Goal: Task Accomplishment & Management: Manage account settings

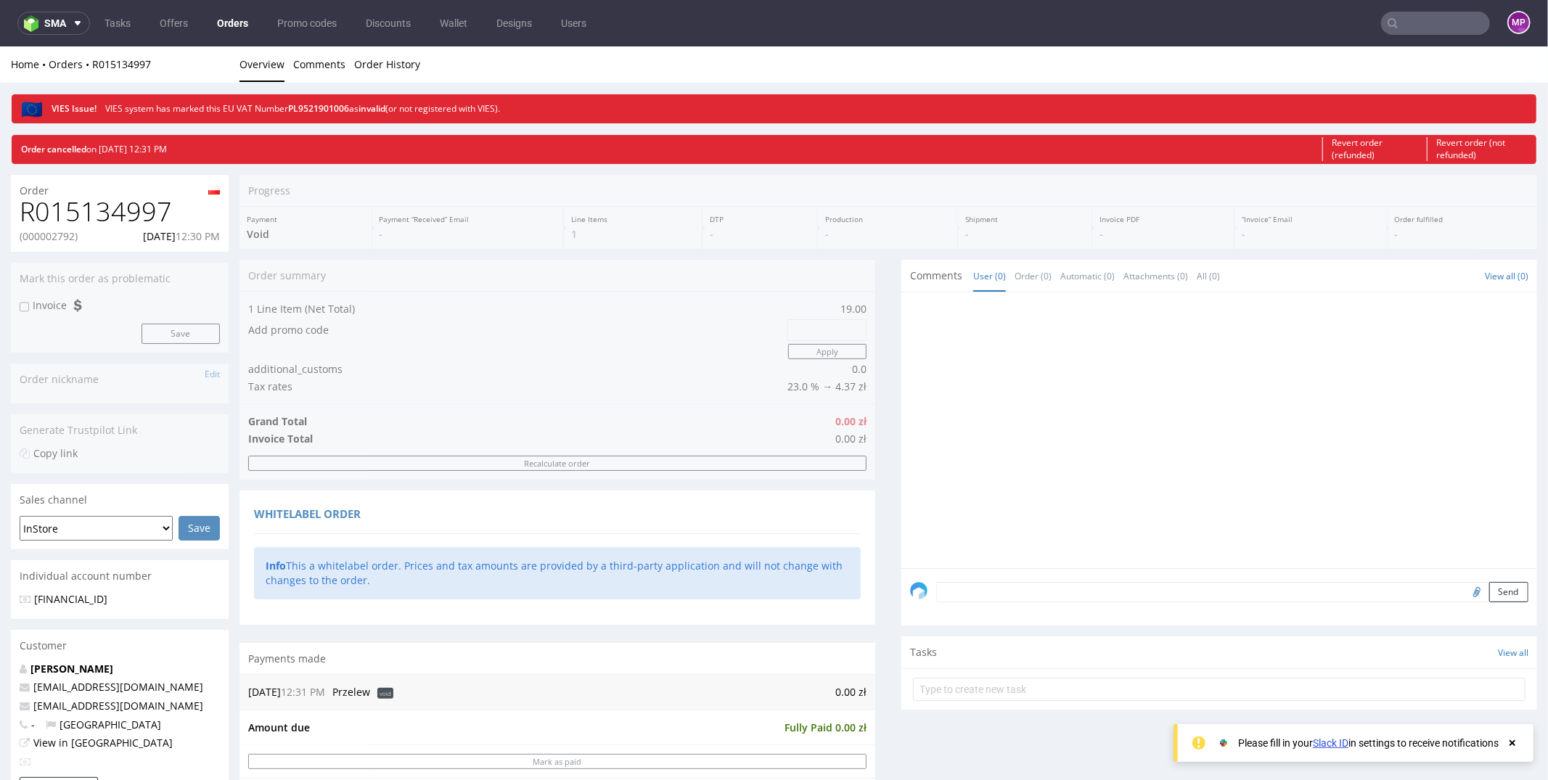
click at [223, 30] on link "Orders" at bounding box center [232, 23] width 49 height 23
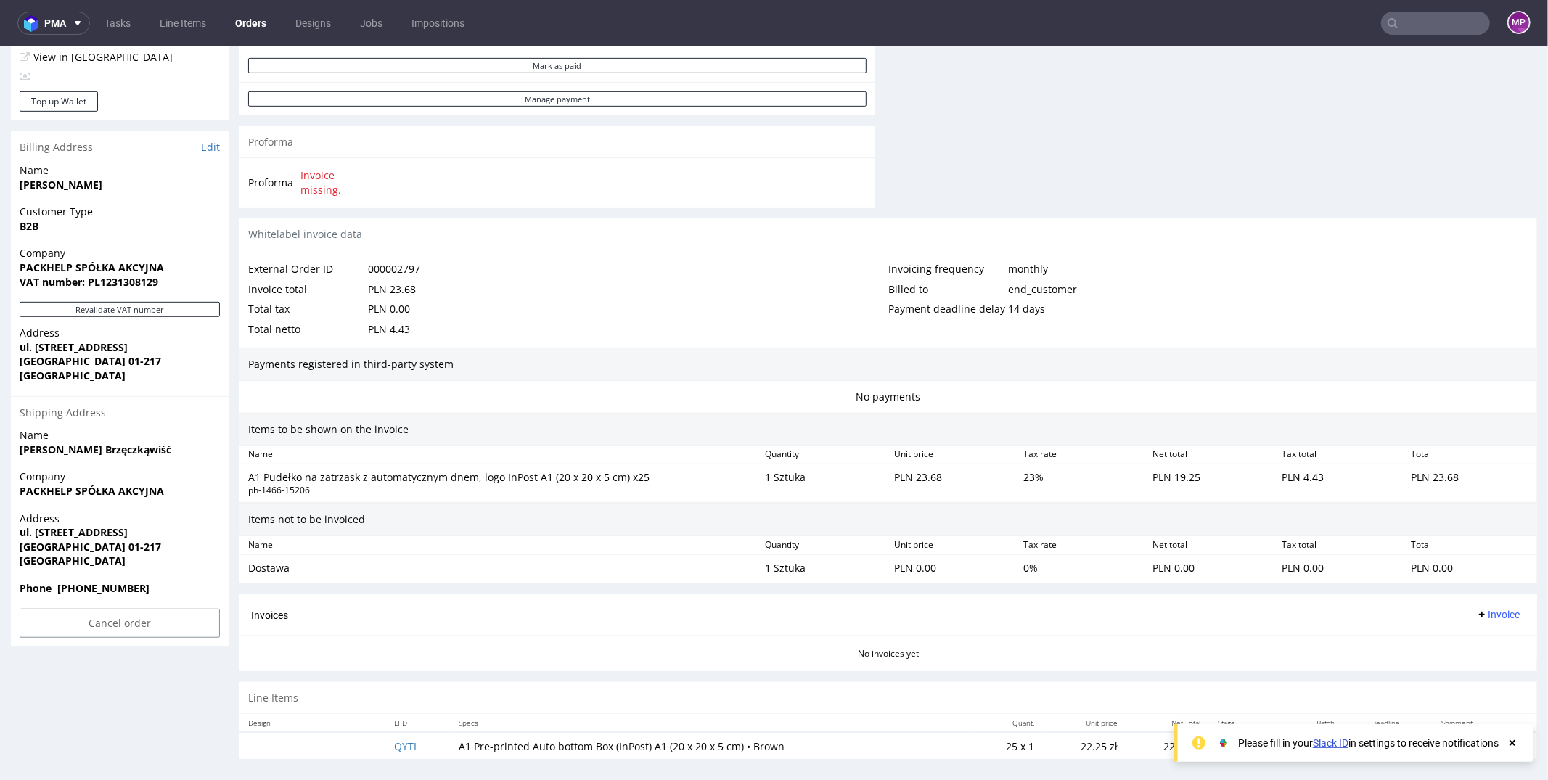
scroll to position [4, 0]
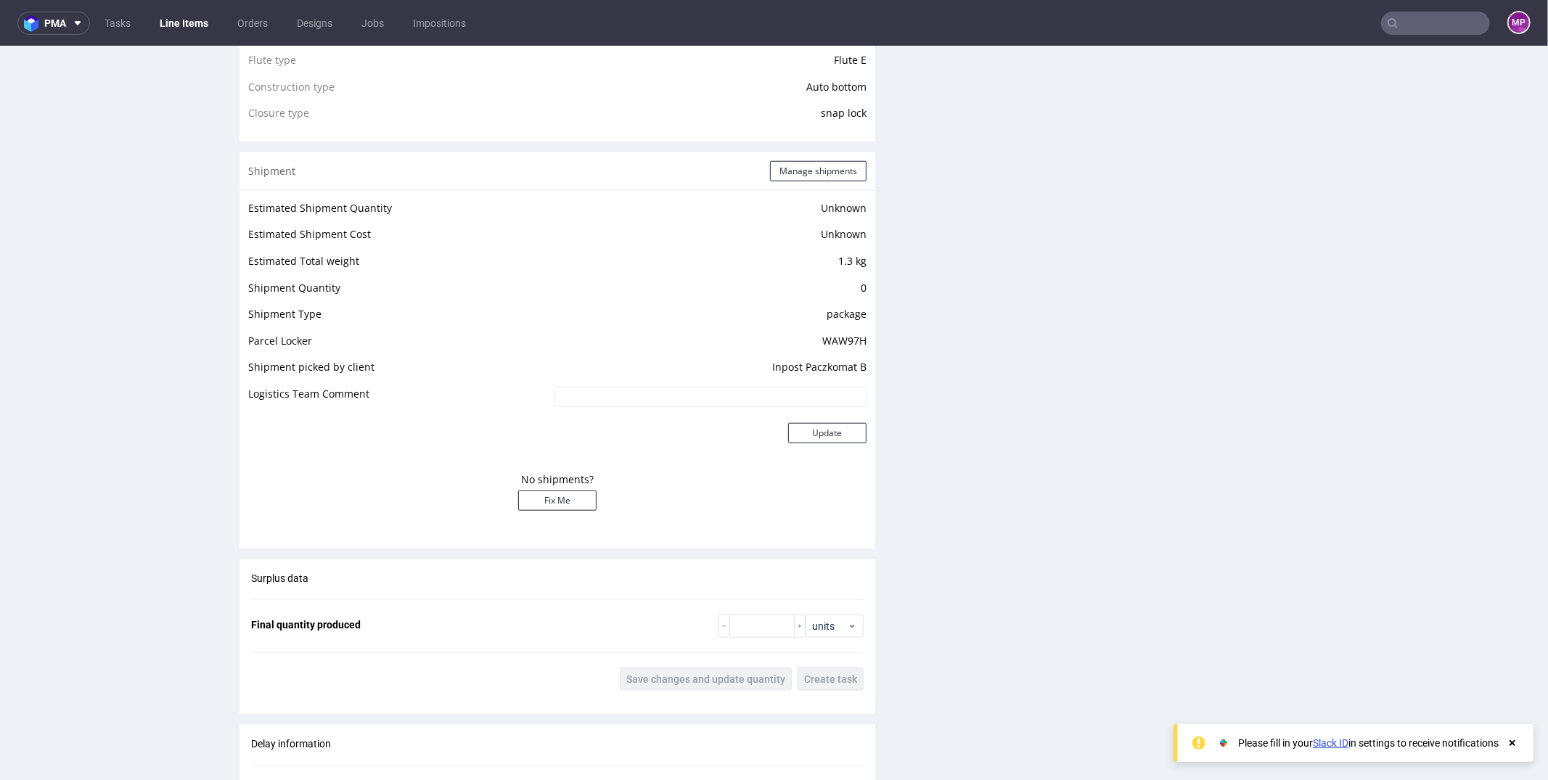
scroll to position [1119, 0]
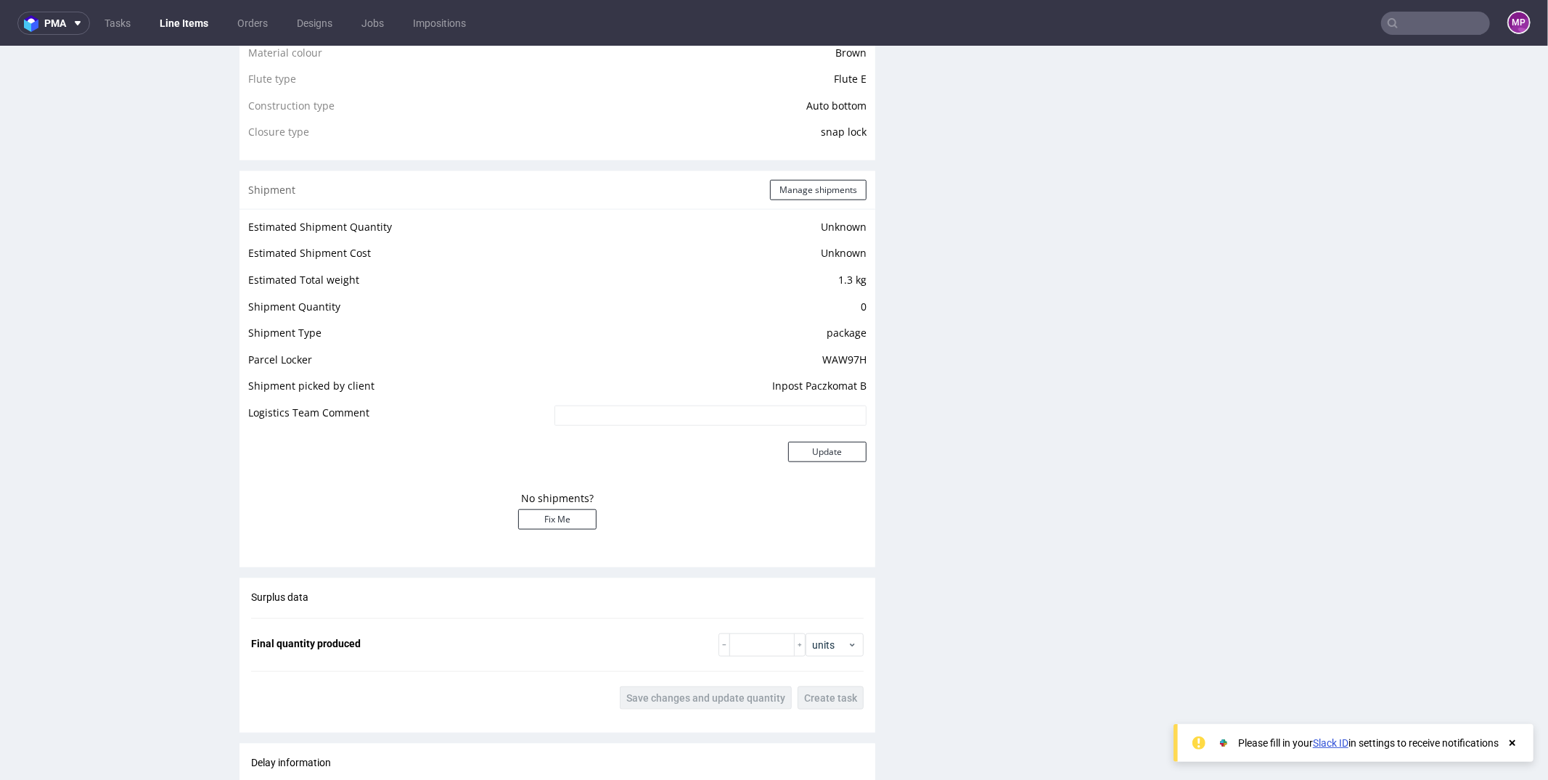
click at [819, 351] on td "WAW97H" at bounding box center [709, 363] width 316 height 27
copy td "WAW97H"
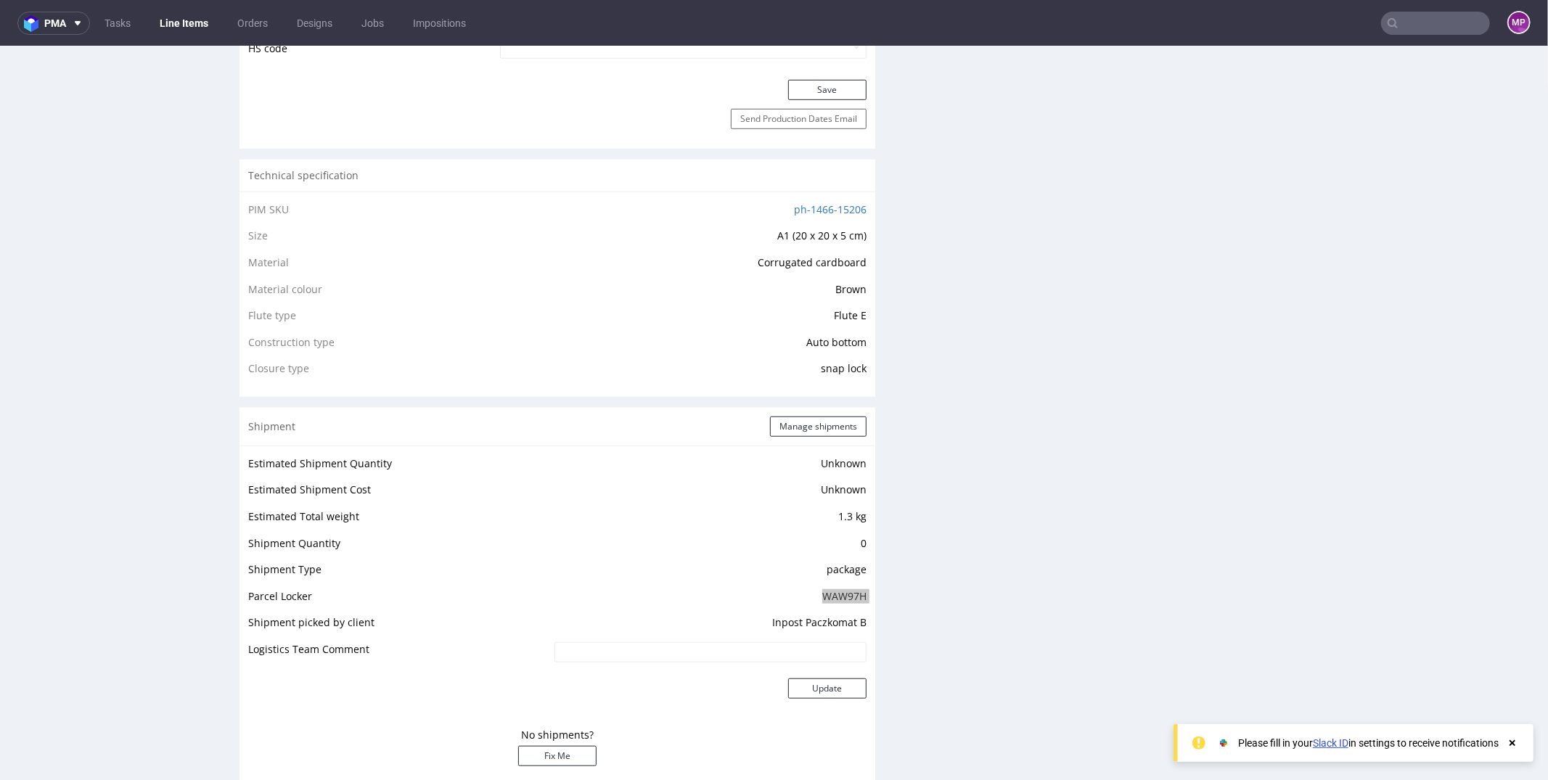
scroll to position [887, 0]
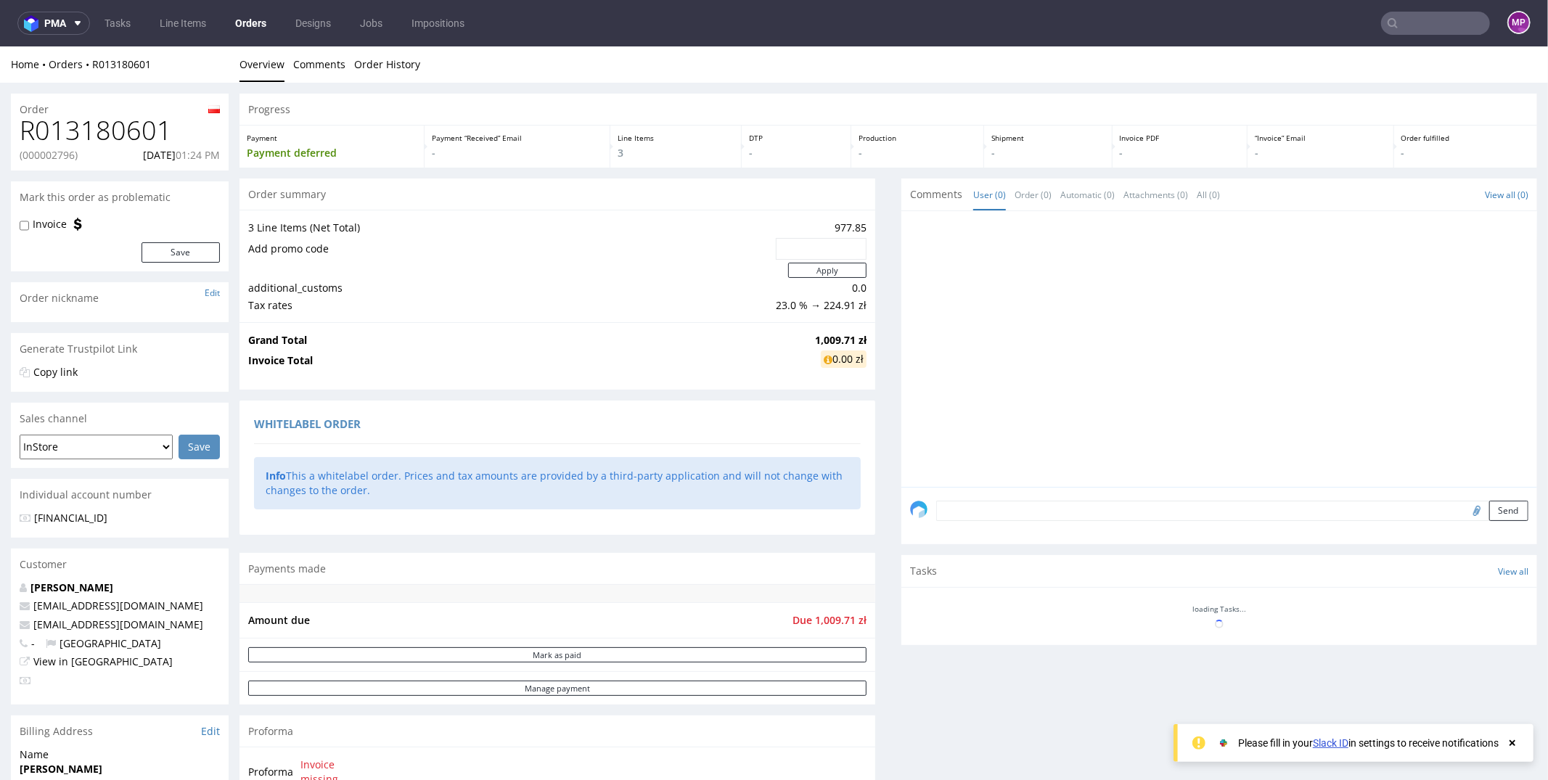
scroll to position [410, 0]
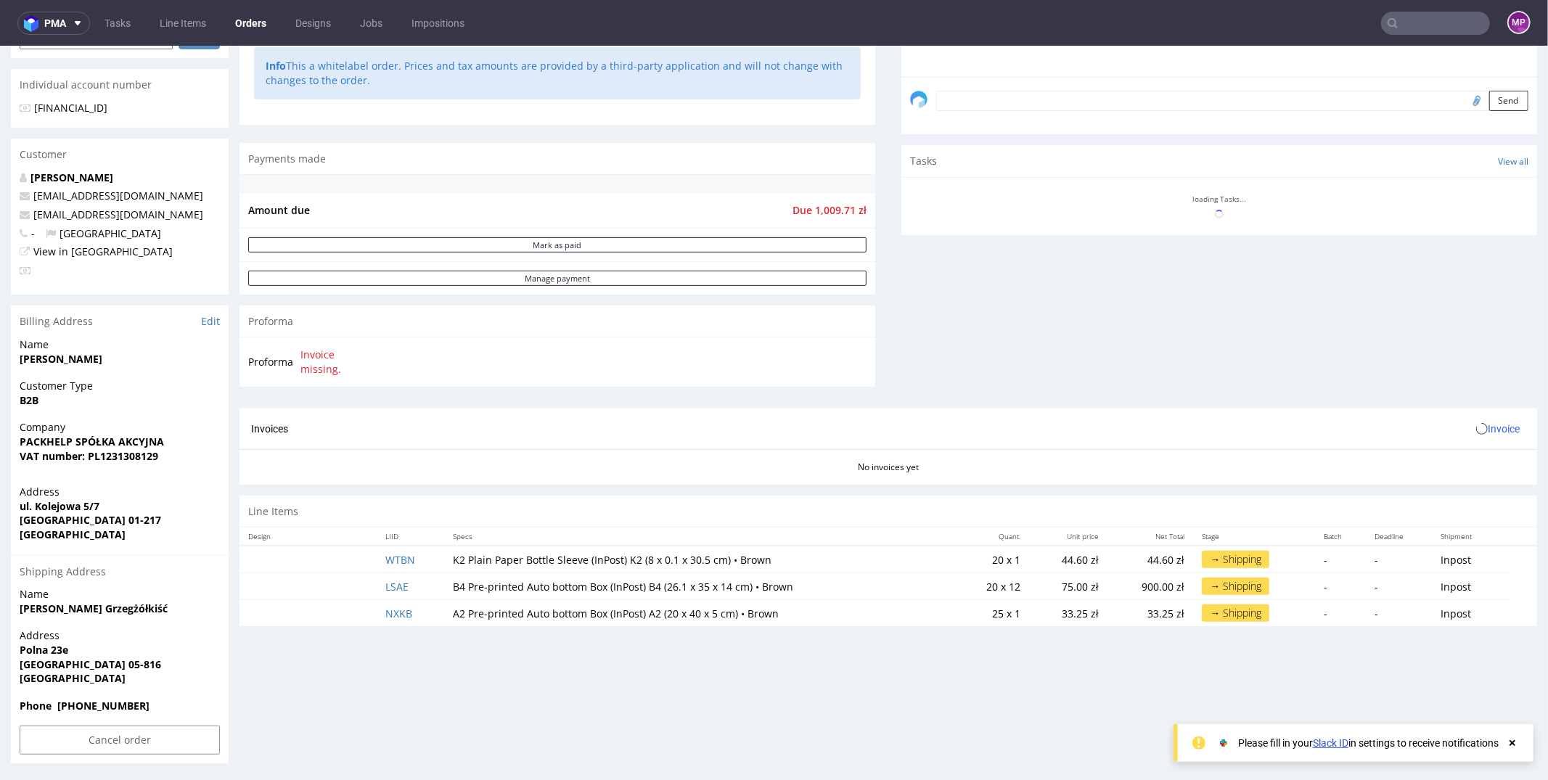
click at [94, 726] on div "Phone [PHONE_NUMBER]" at bounding box center [120, 712] width 218 height 28
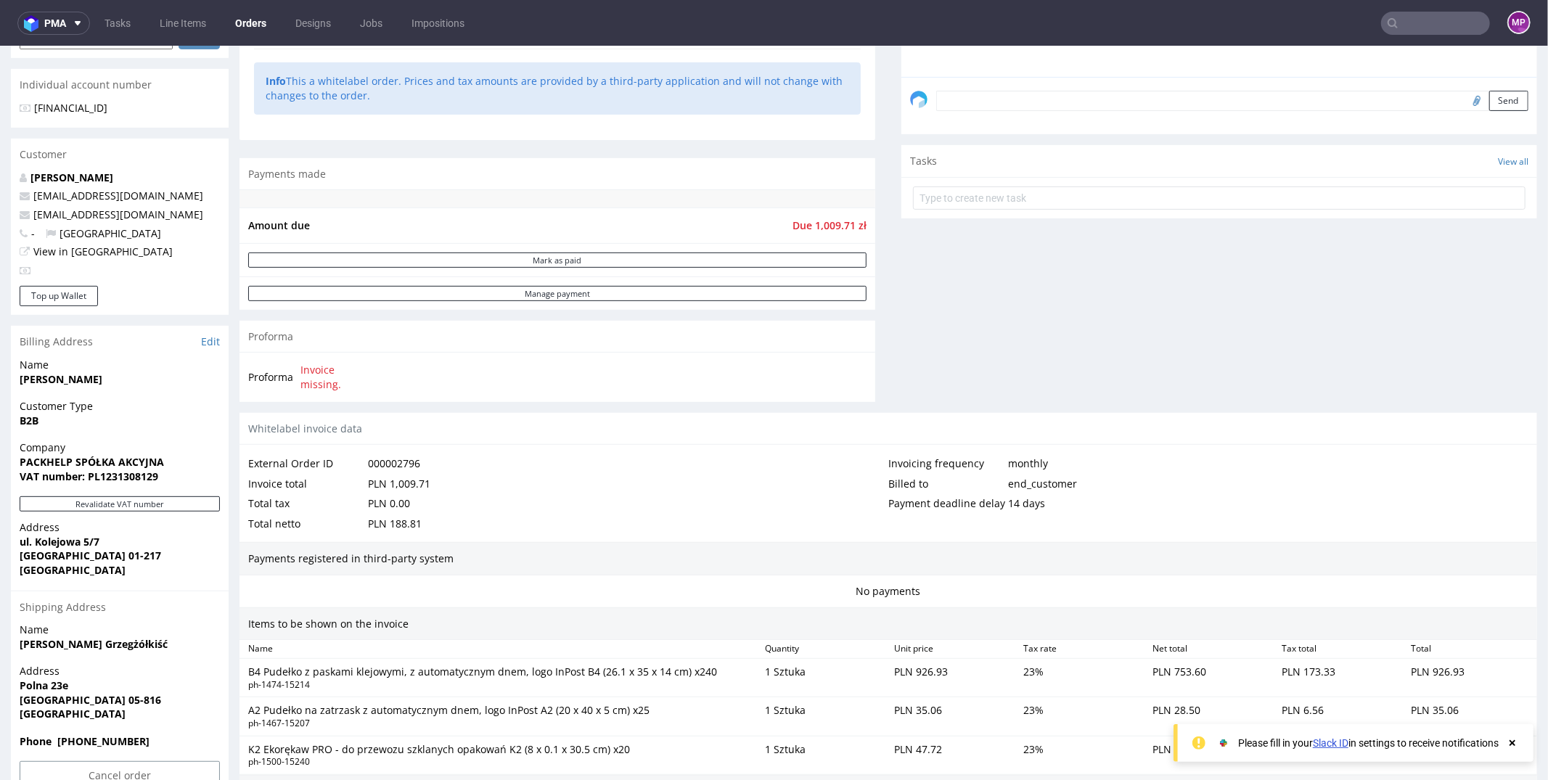
scroll to position [556, 0]
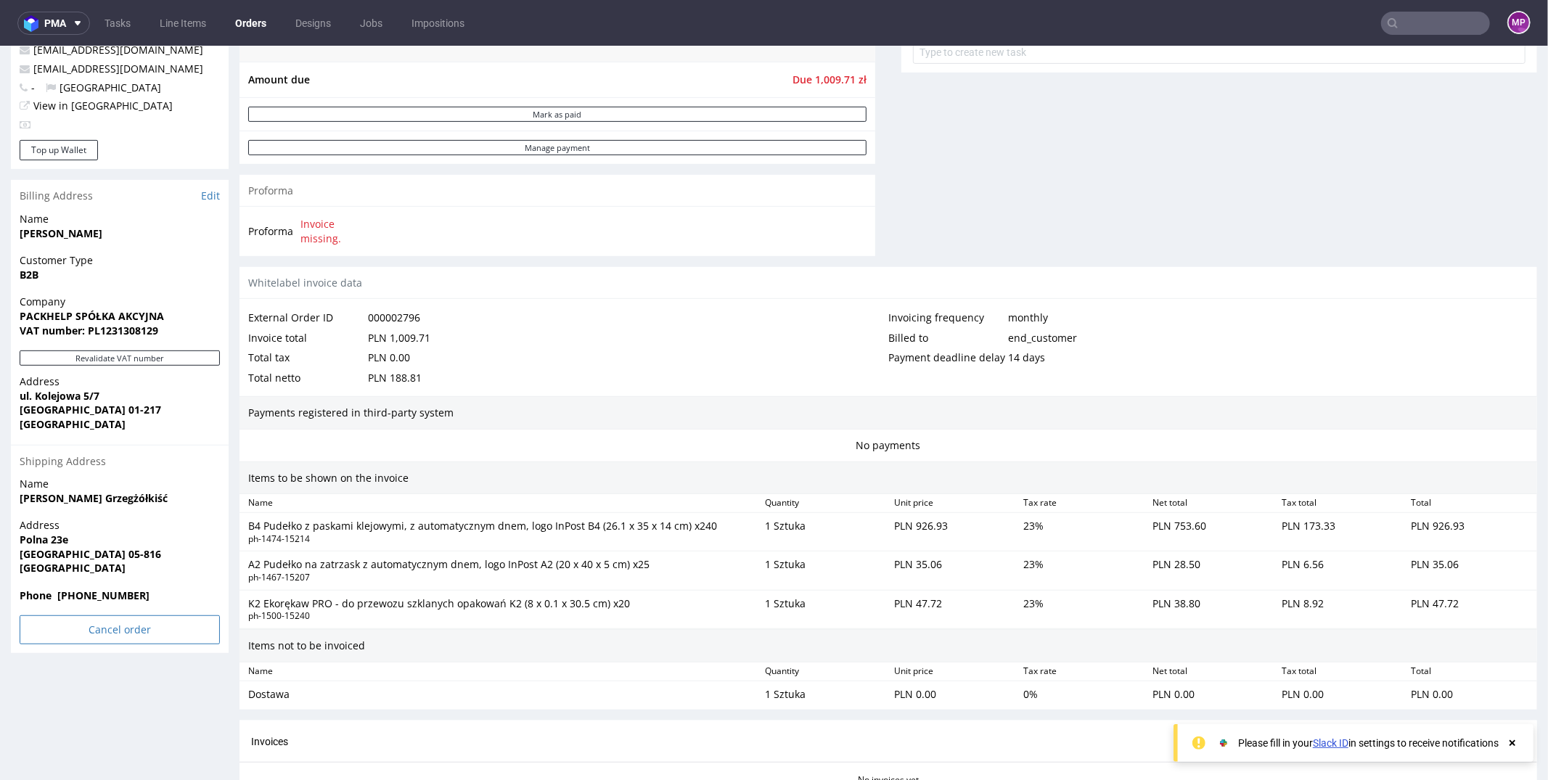
click at [144, 628] on input "Cancel order" at bounding box center [120, 629] width 200 height 29
click at [99, 591] on link "Yes" at bounding box center [97, 589] width 41 height 22
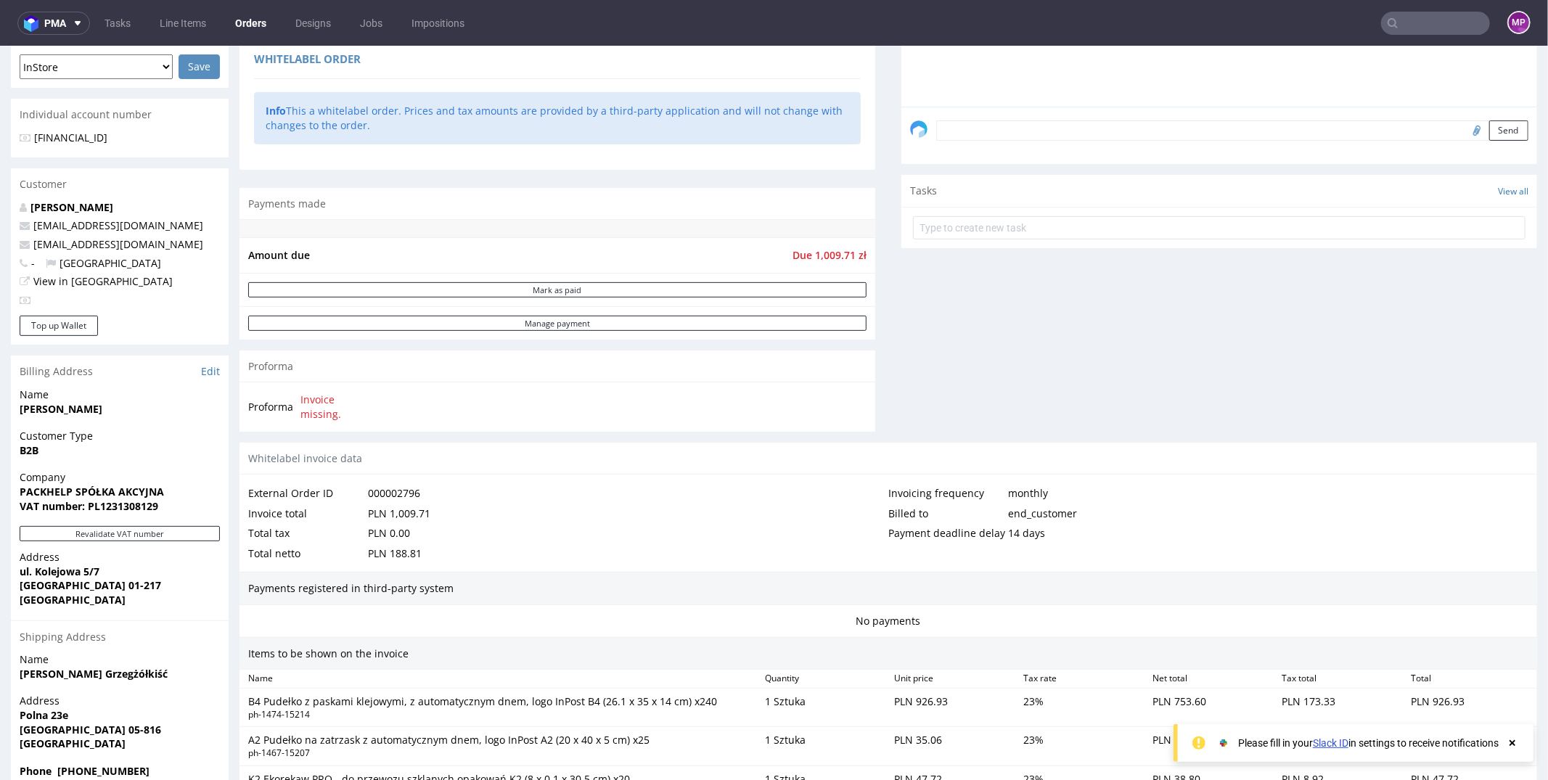
scroll to position [0, 0]
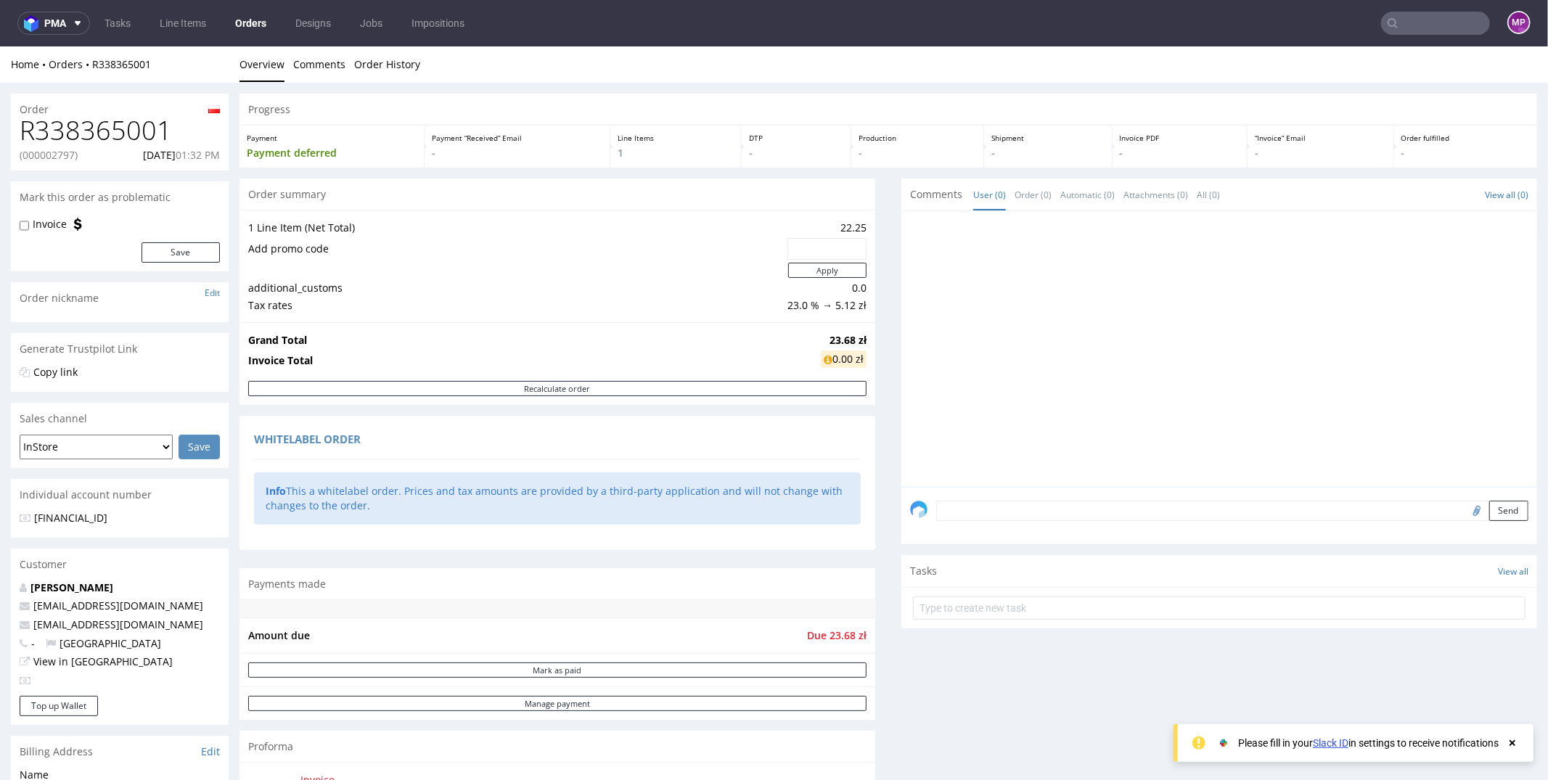
scroll to position [604, 0]
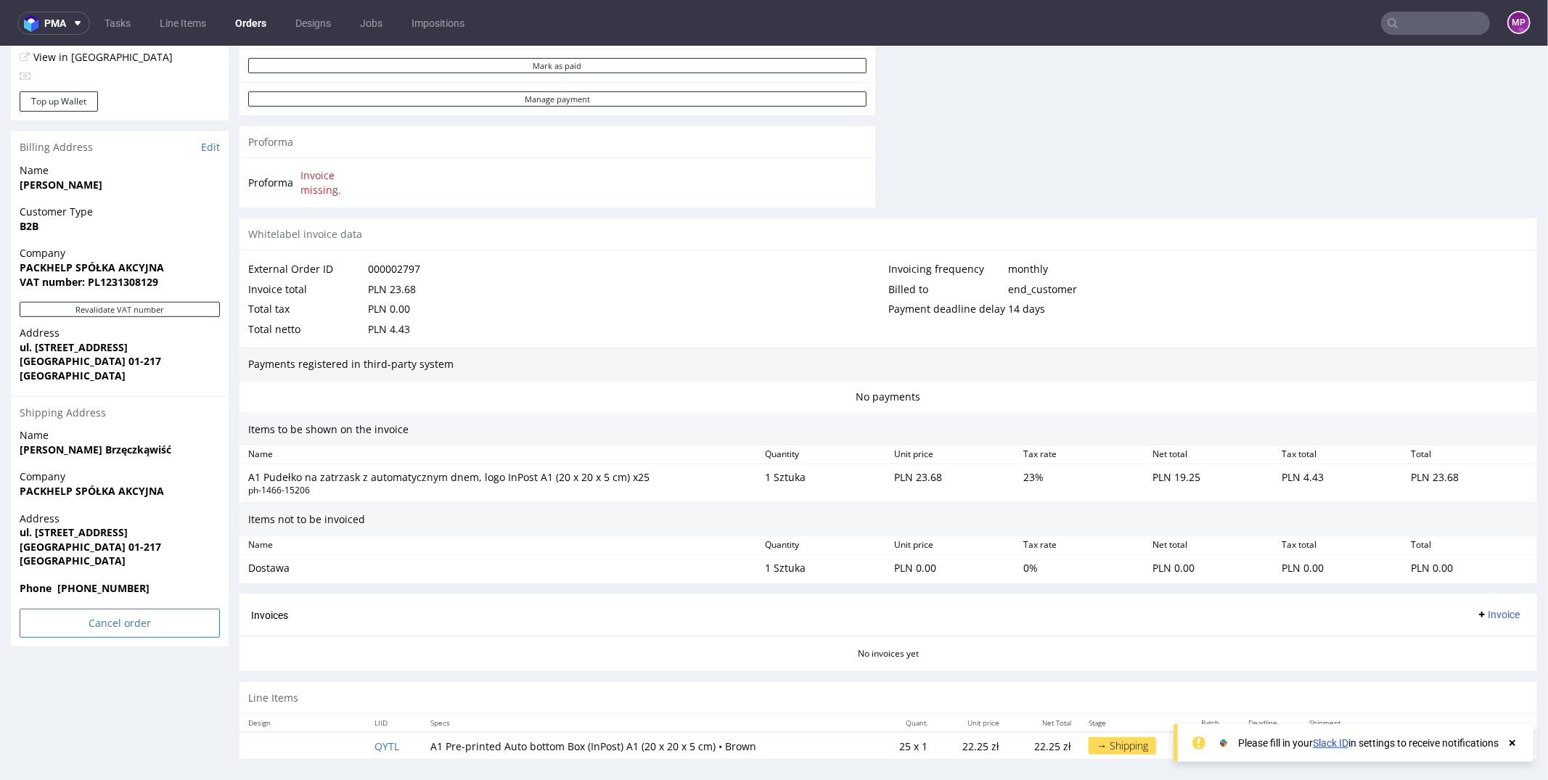
click at [134, 625] on input "Cancel order" at bounding box center [120, 622] width 200 height 29
click at [103, 577] on link "Yes" at bounding box center [97, 583] width 41 height 22
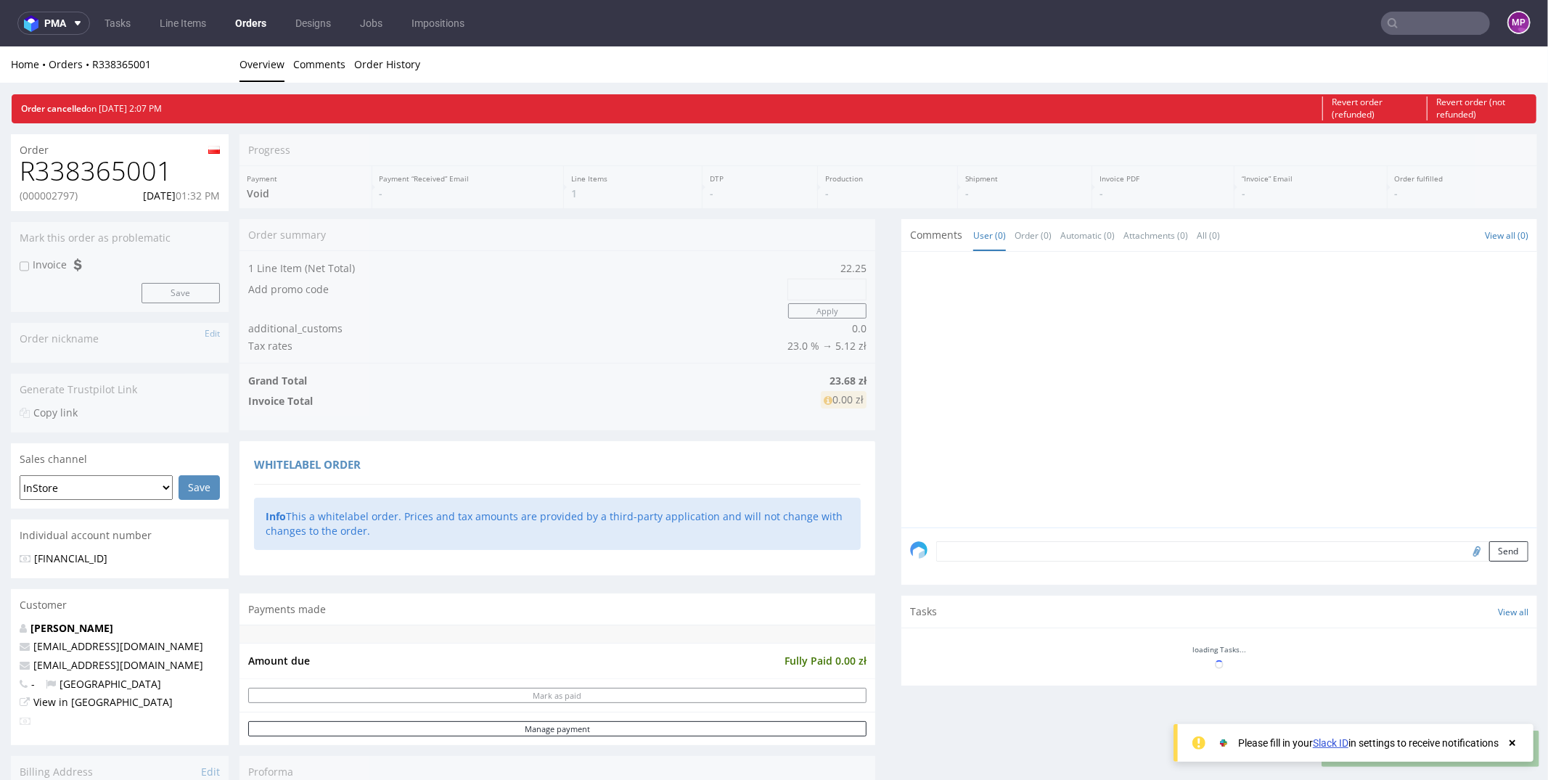
scroll to position [0, 0]
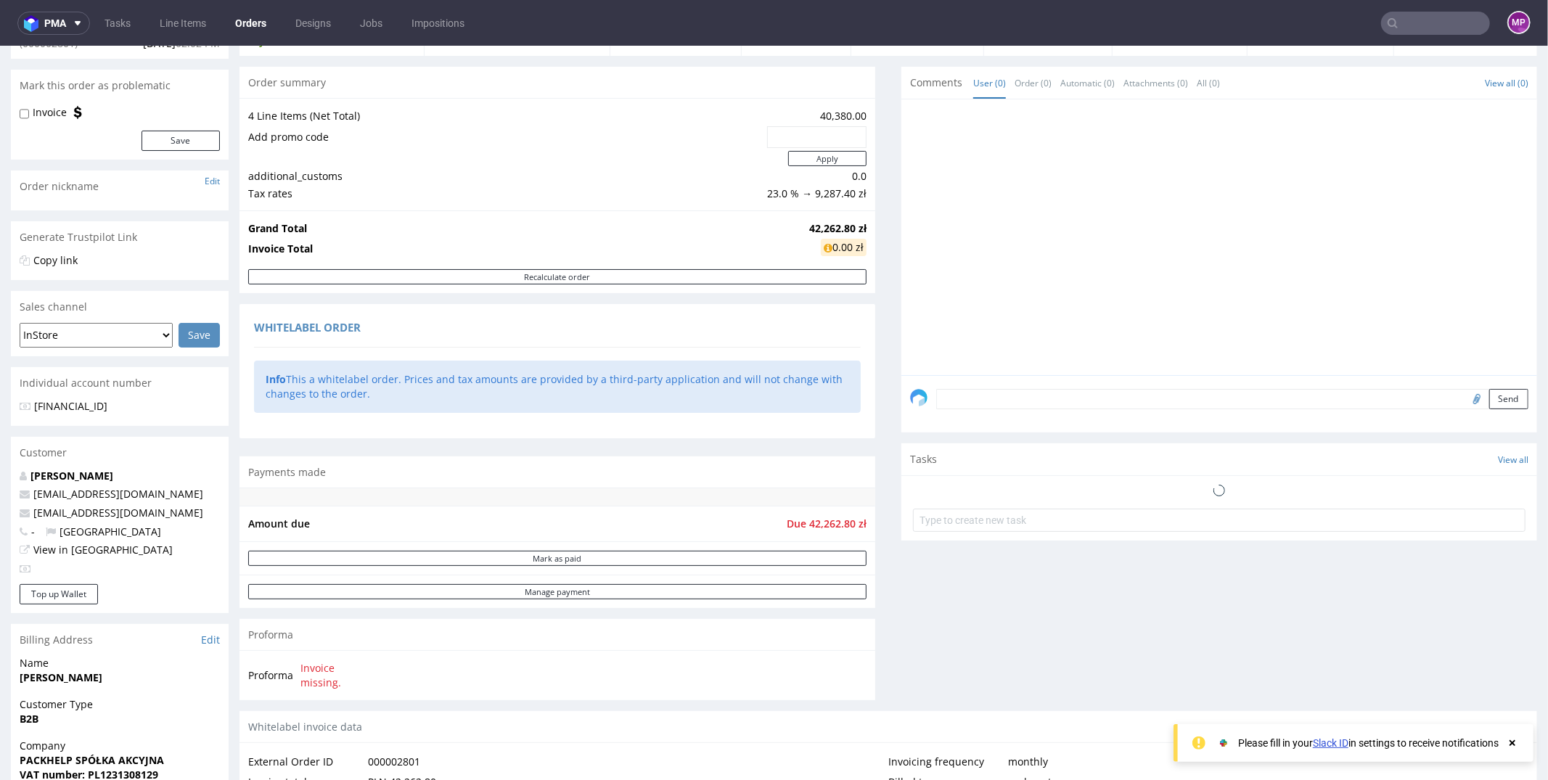
scroll to position [615, 0]
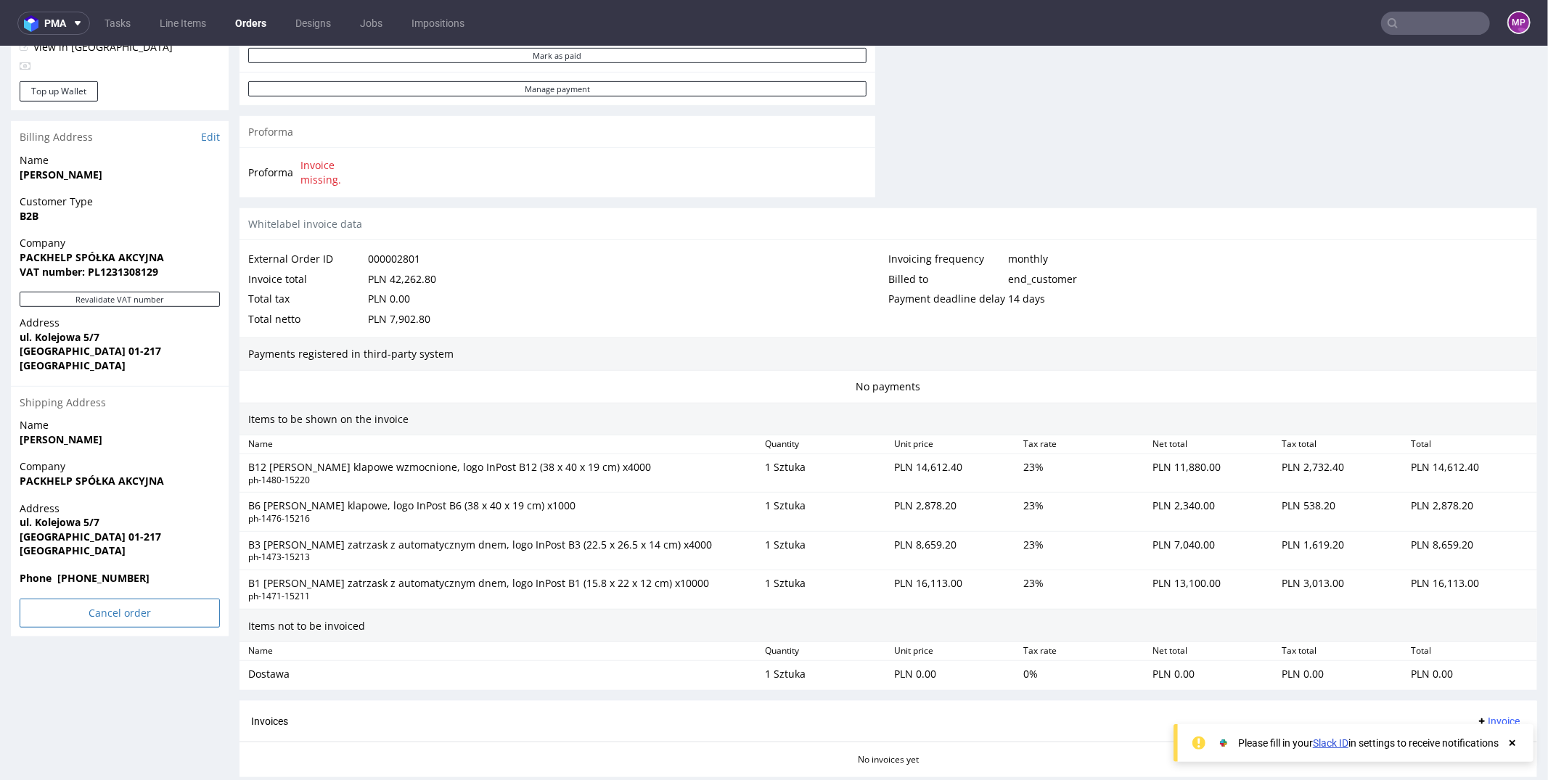
click at [99, 613] on input "Cancel order" at bounding box center [120, 612] width 200 height 29
click at [99, 574] on link "Yes" at bounding box center [97, 573] width 41 height 22
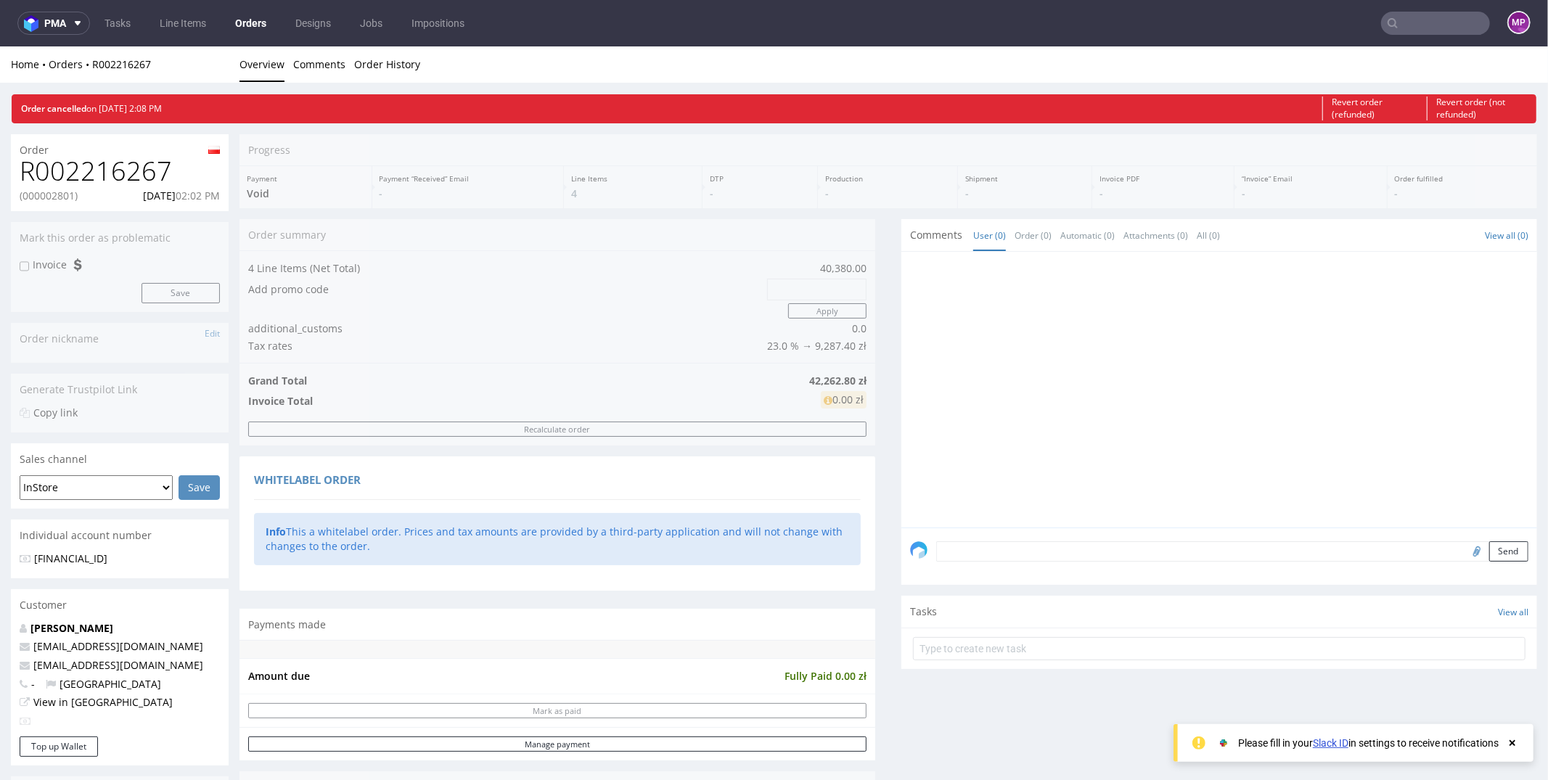
scroll to position [715, 0]
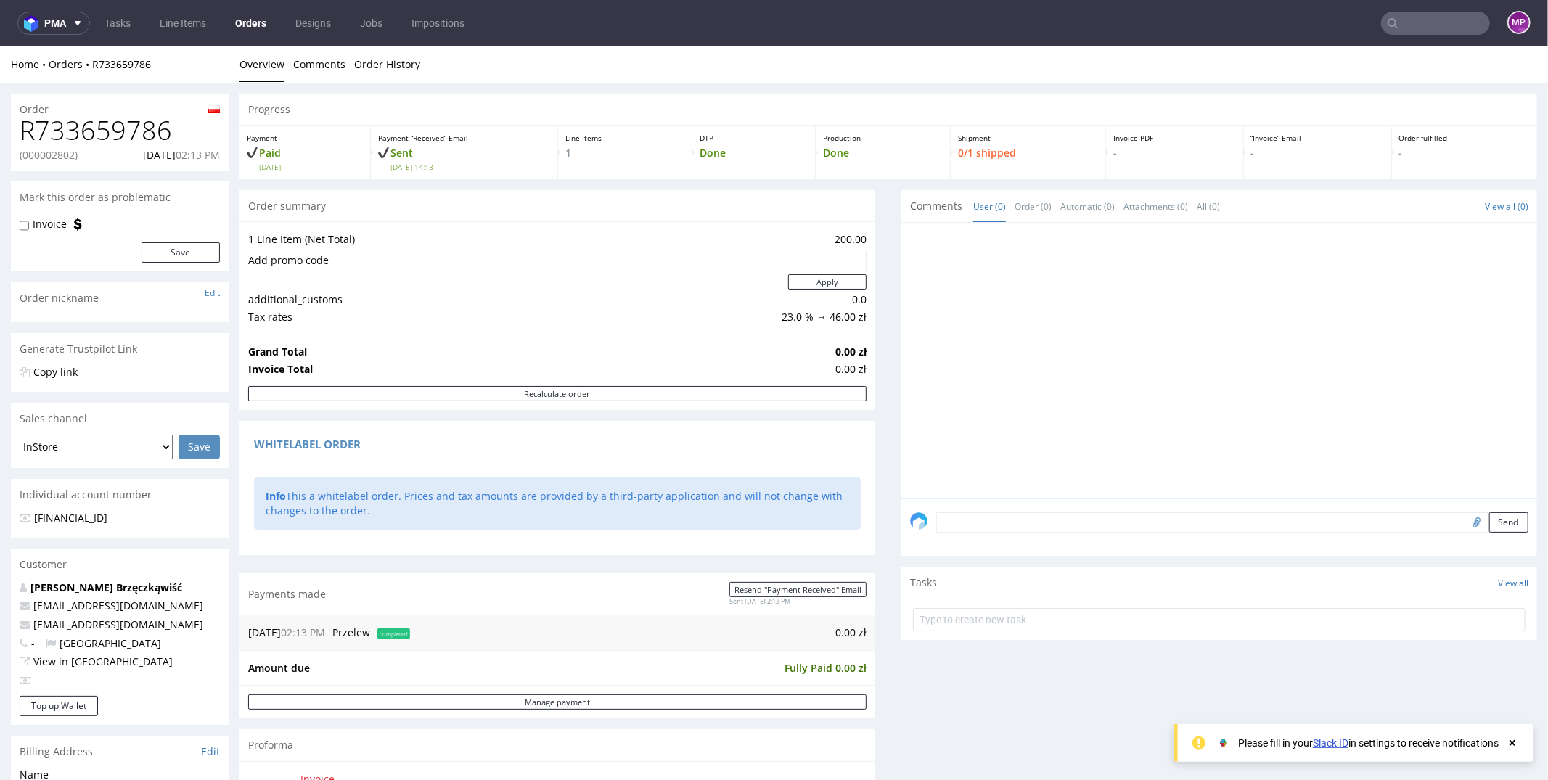
scroll to position [546, 0]
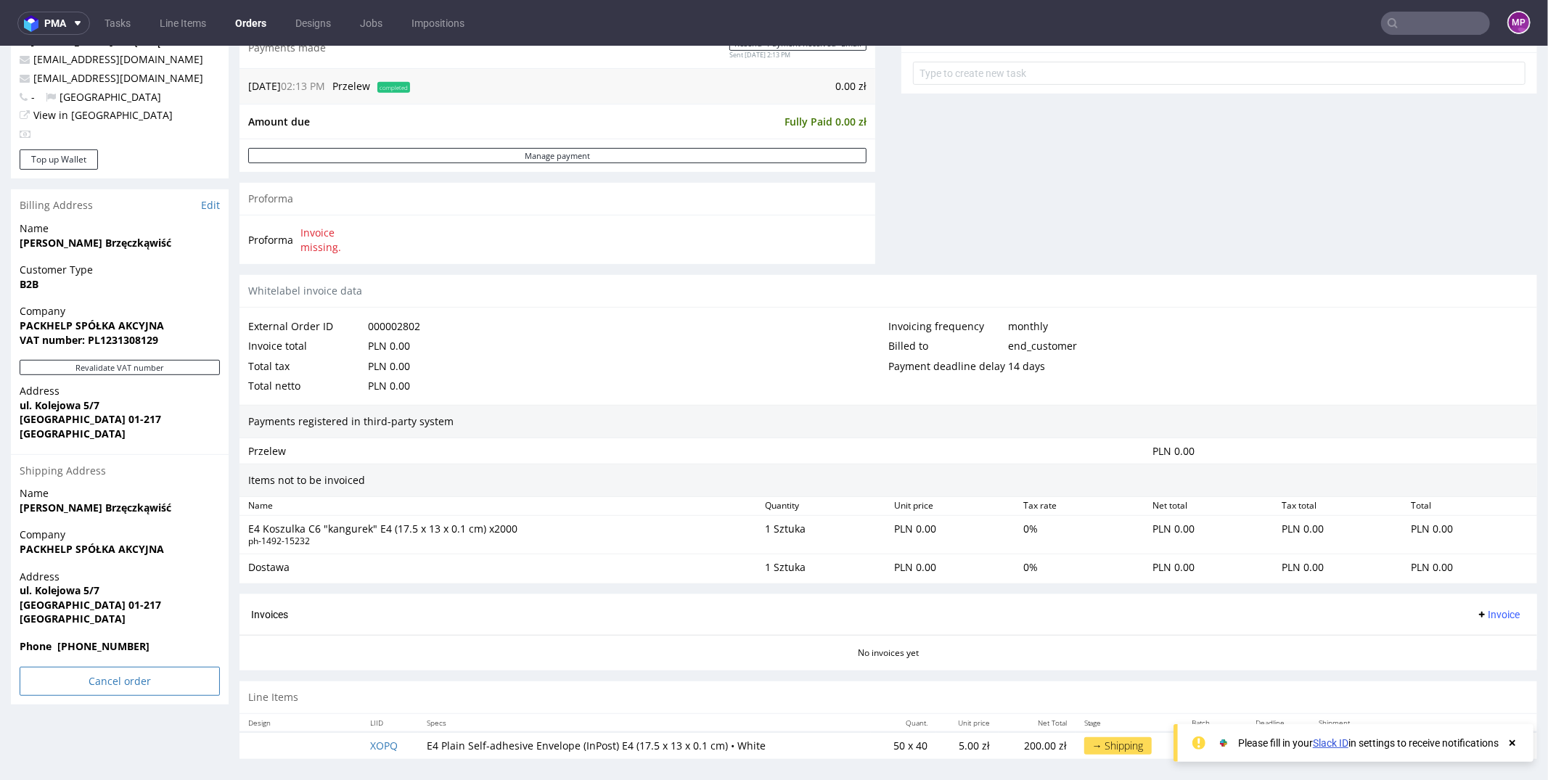
click at [82, 676] on input "Cancel order" at bounding box center [120, 680] width 200 height 29
click at [97, 633] on link "Yes" at bounding box center [97, 641] width 41 height 22
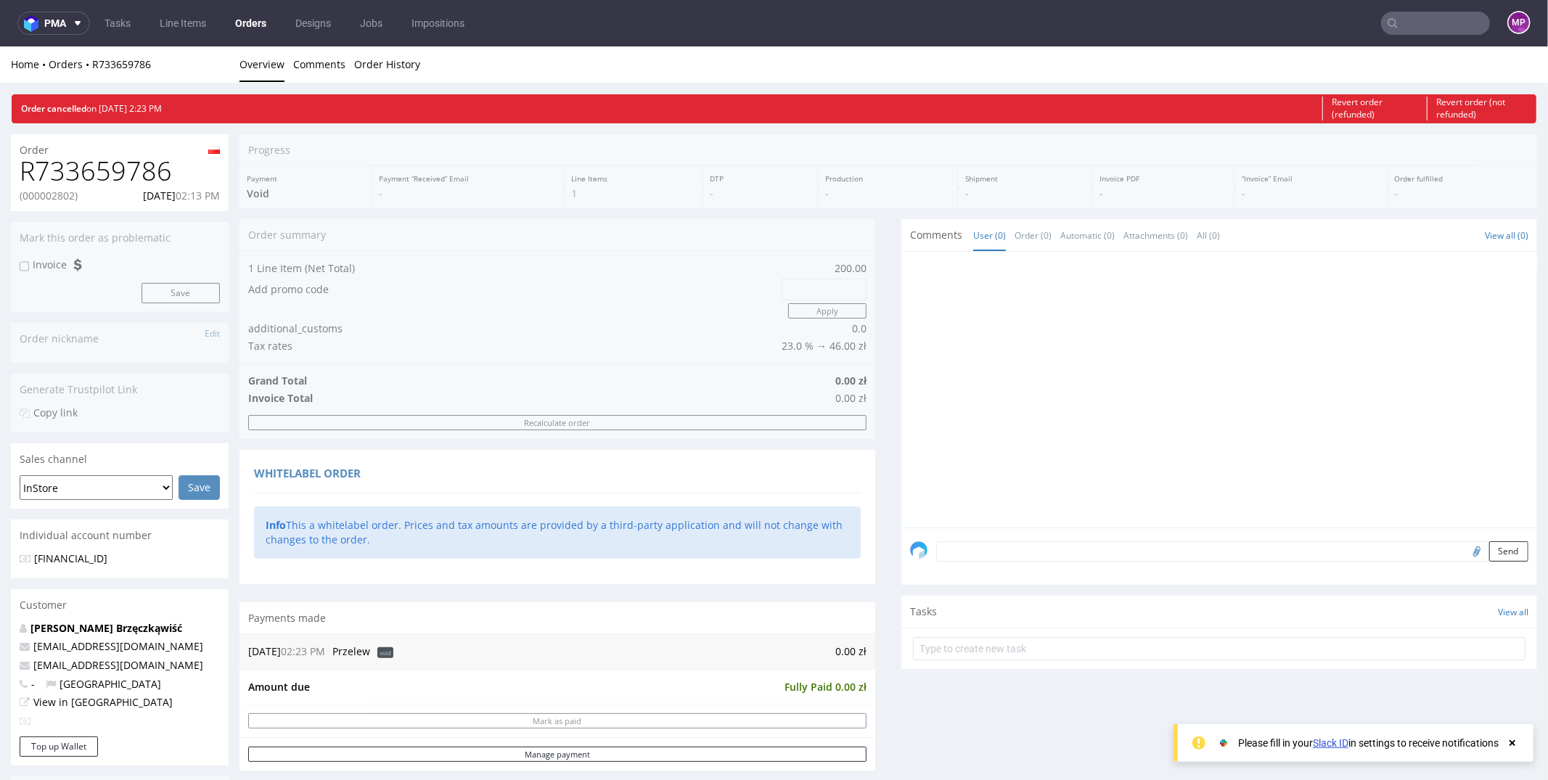
scroll to position [0, 0]
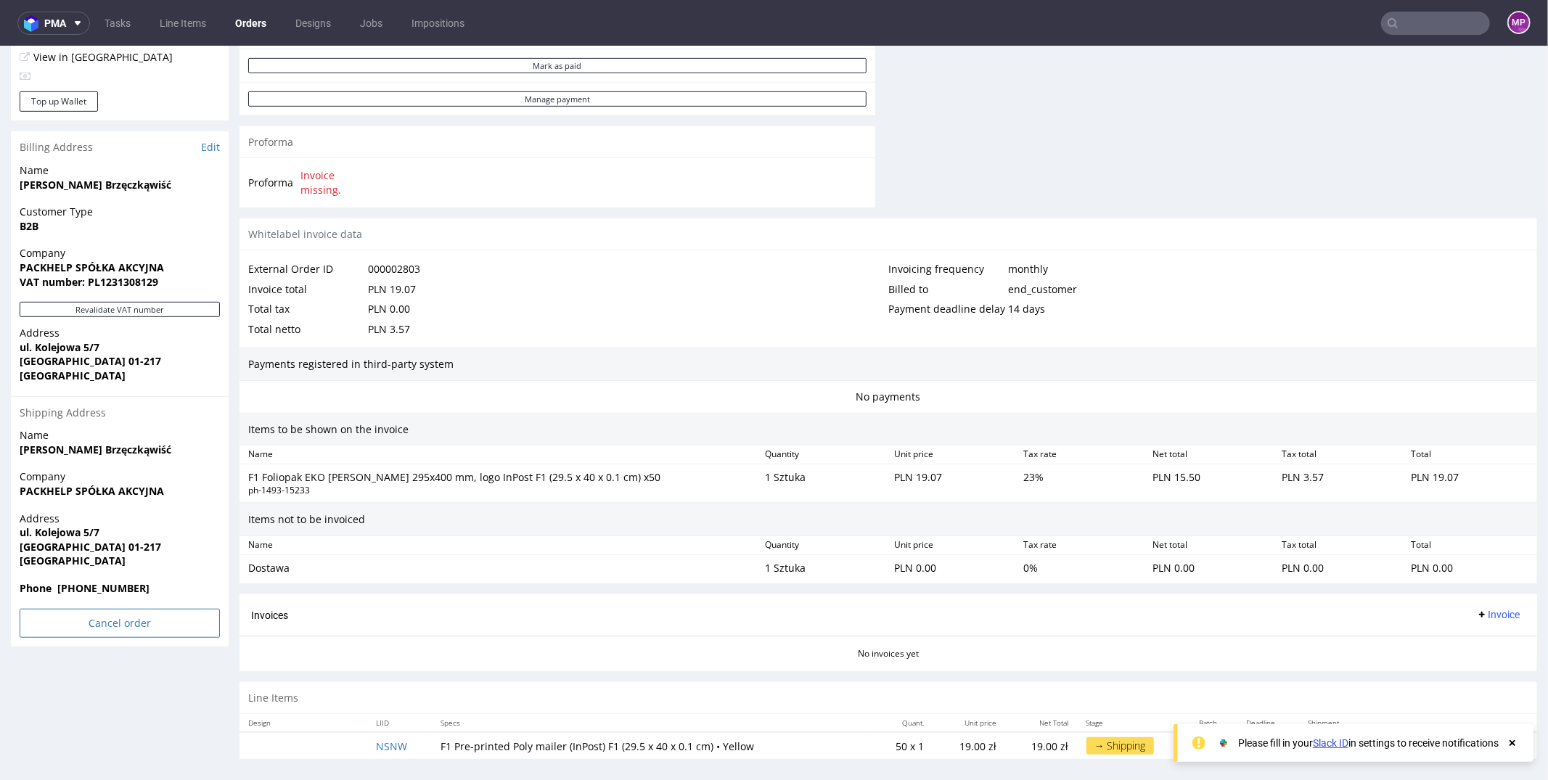
scroll to position [4, 0]
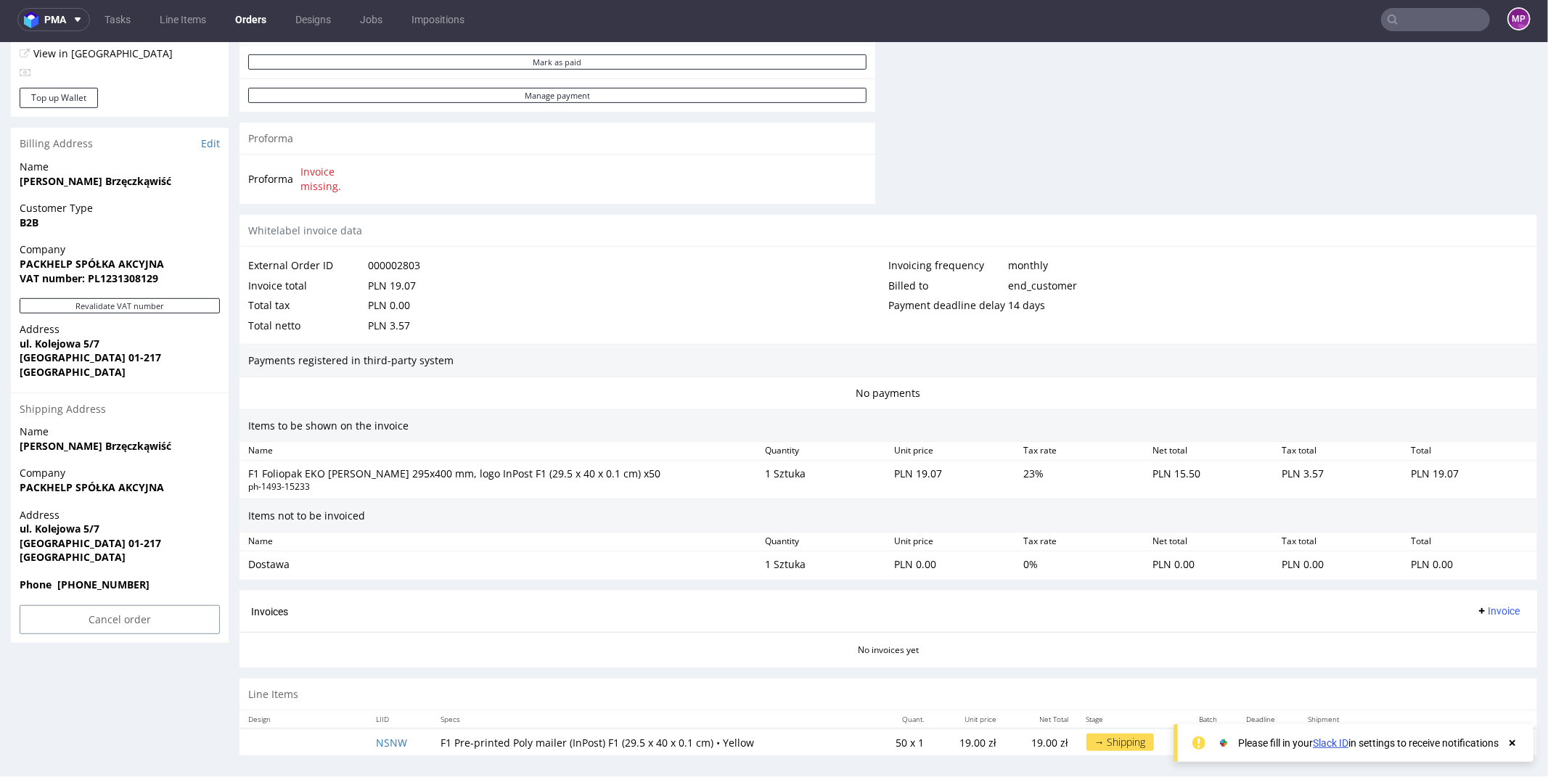
click at [118, 623] on input "Cancel order" at bounding box center [120, 618] width 200 height 29
click at [92, 569] on link "Yes" at bounding box center [97, 579] width 41 height 22
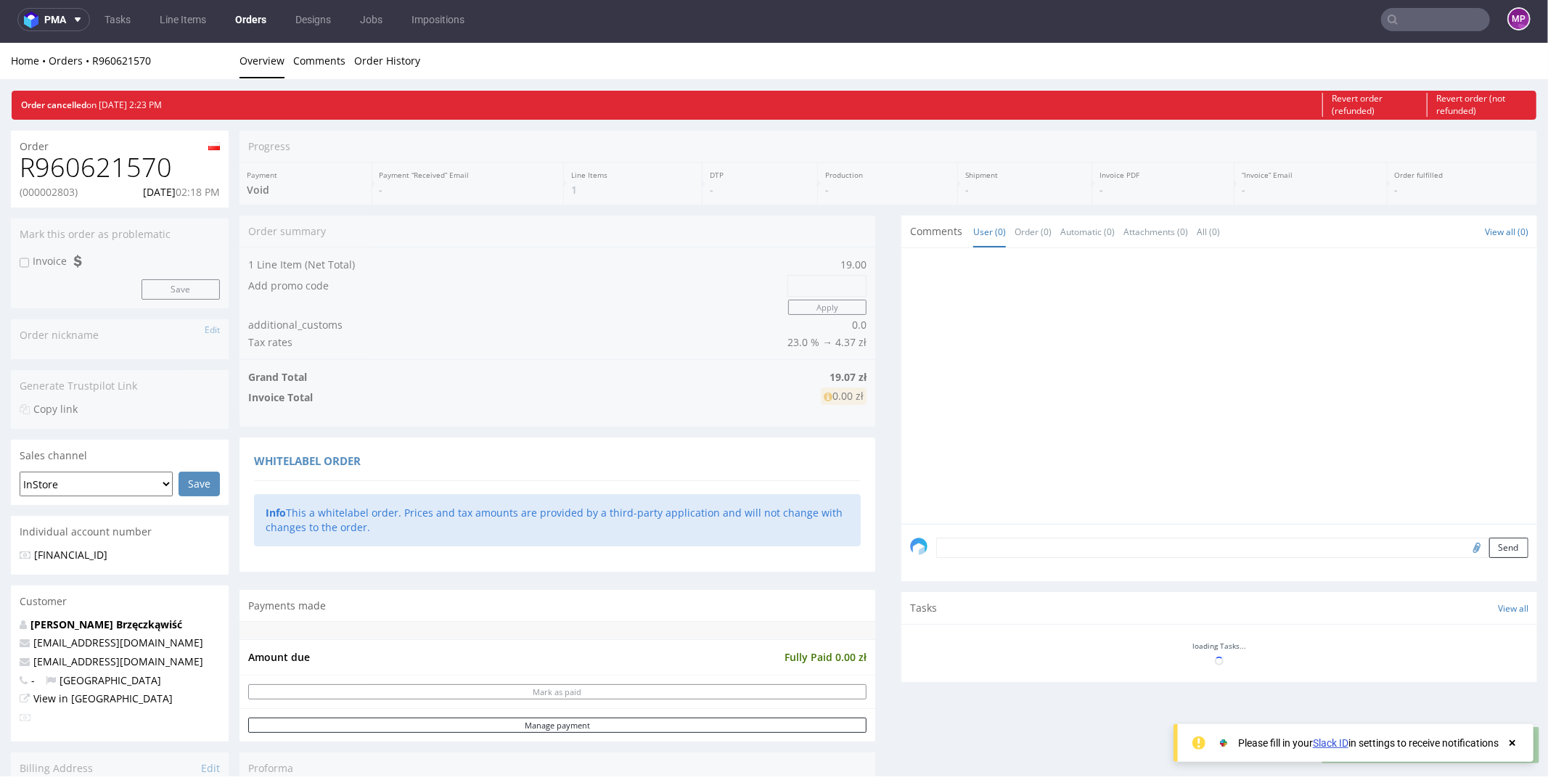
scroll to position [0, 0]
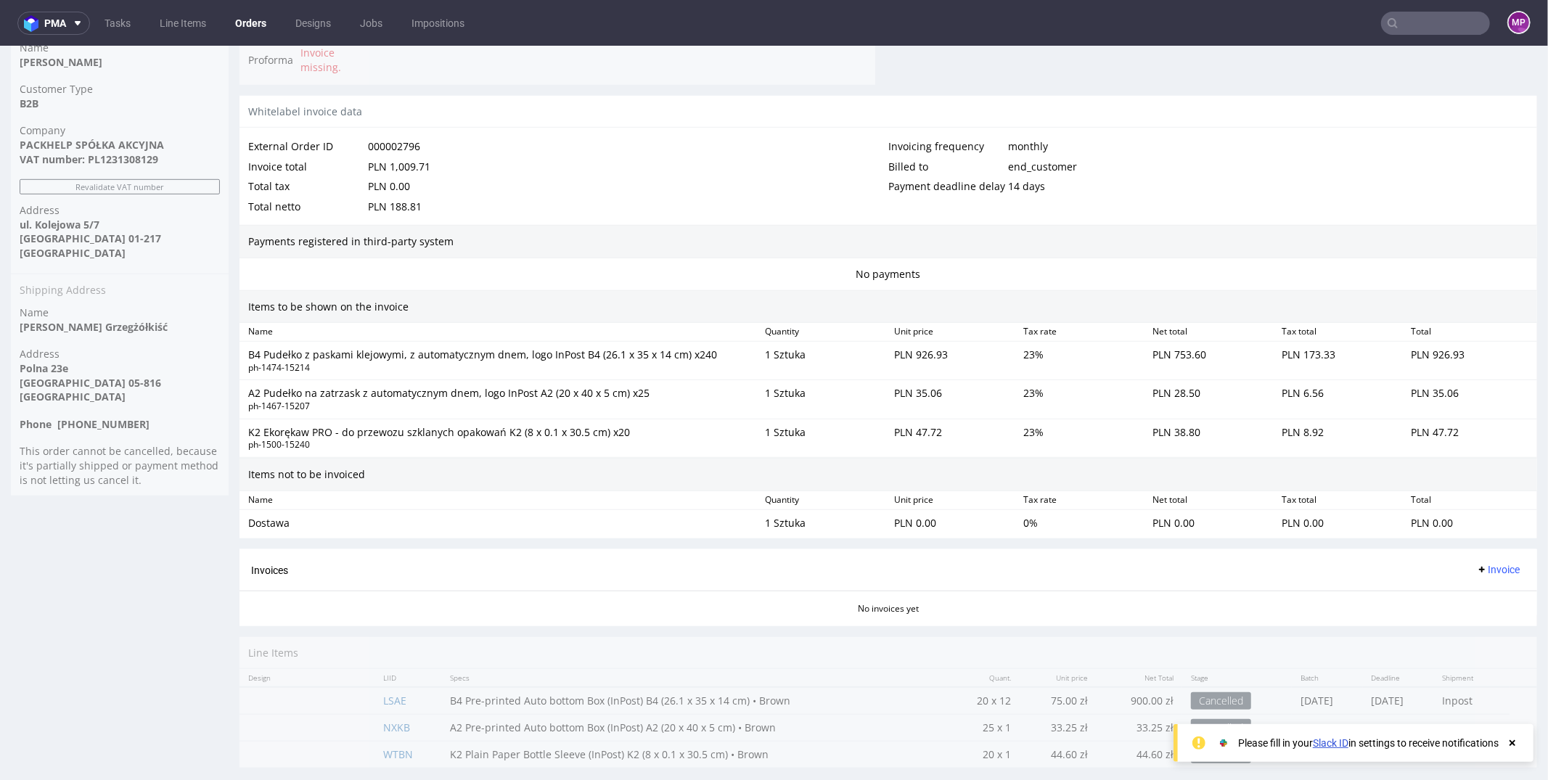
scroll to position [774, 0]
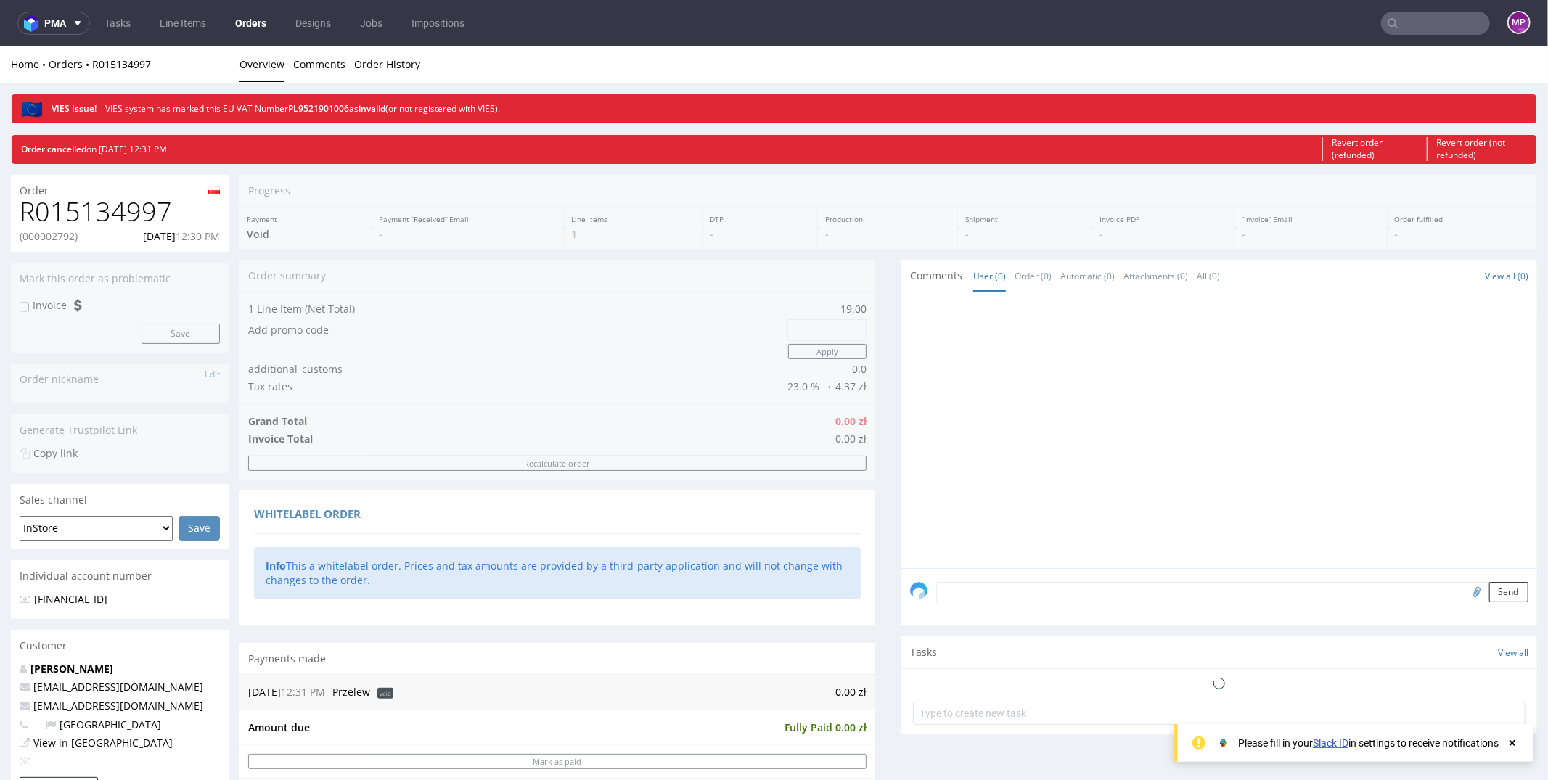
scroll to position [644, 0]
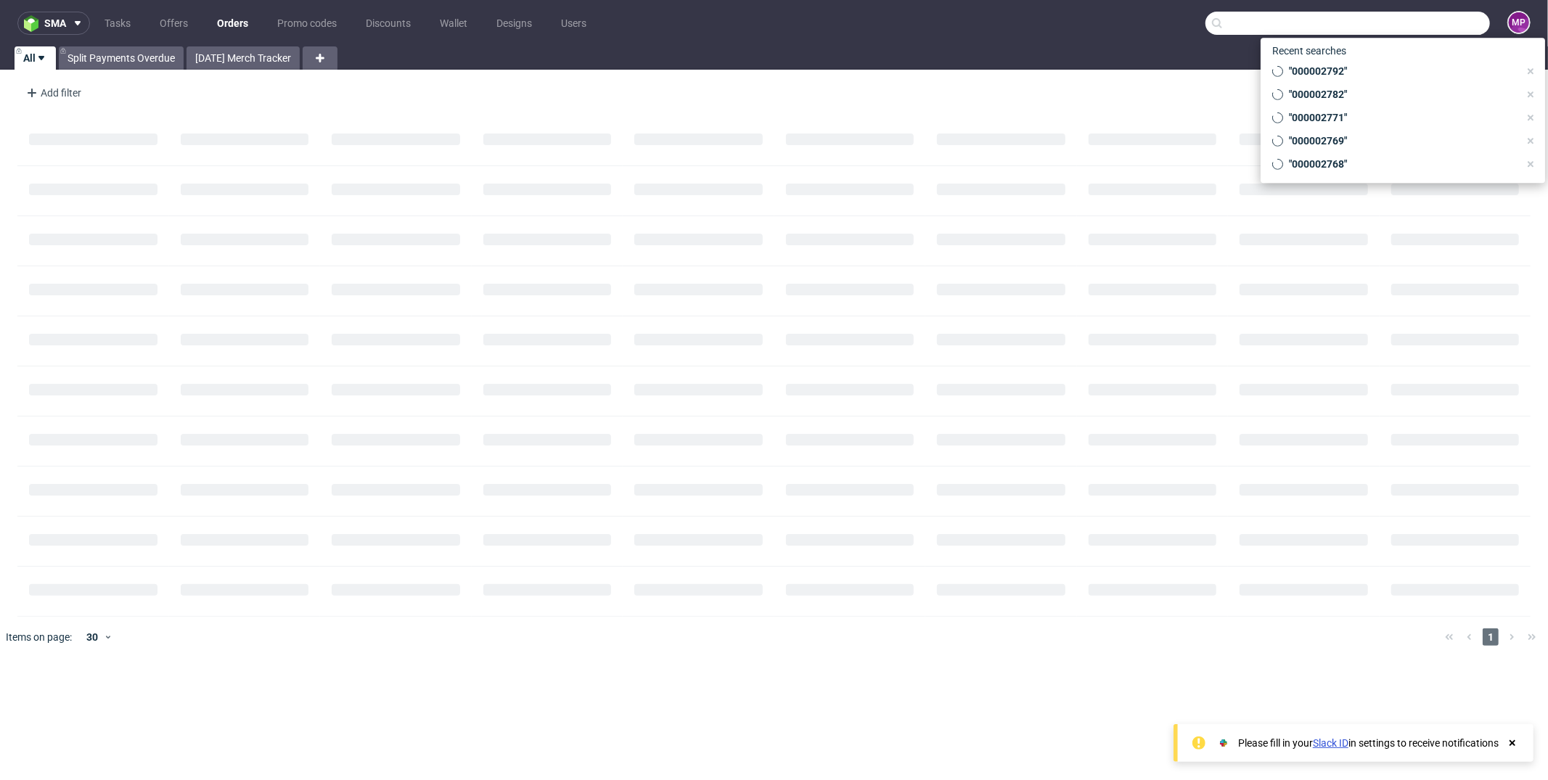
click at [1421, 17] on input "text" at bounding box center [1347, 23] width 284 height 23
paste input "000002791"
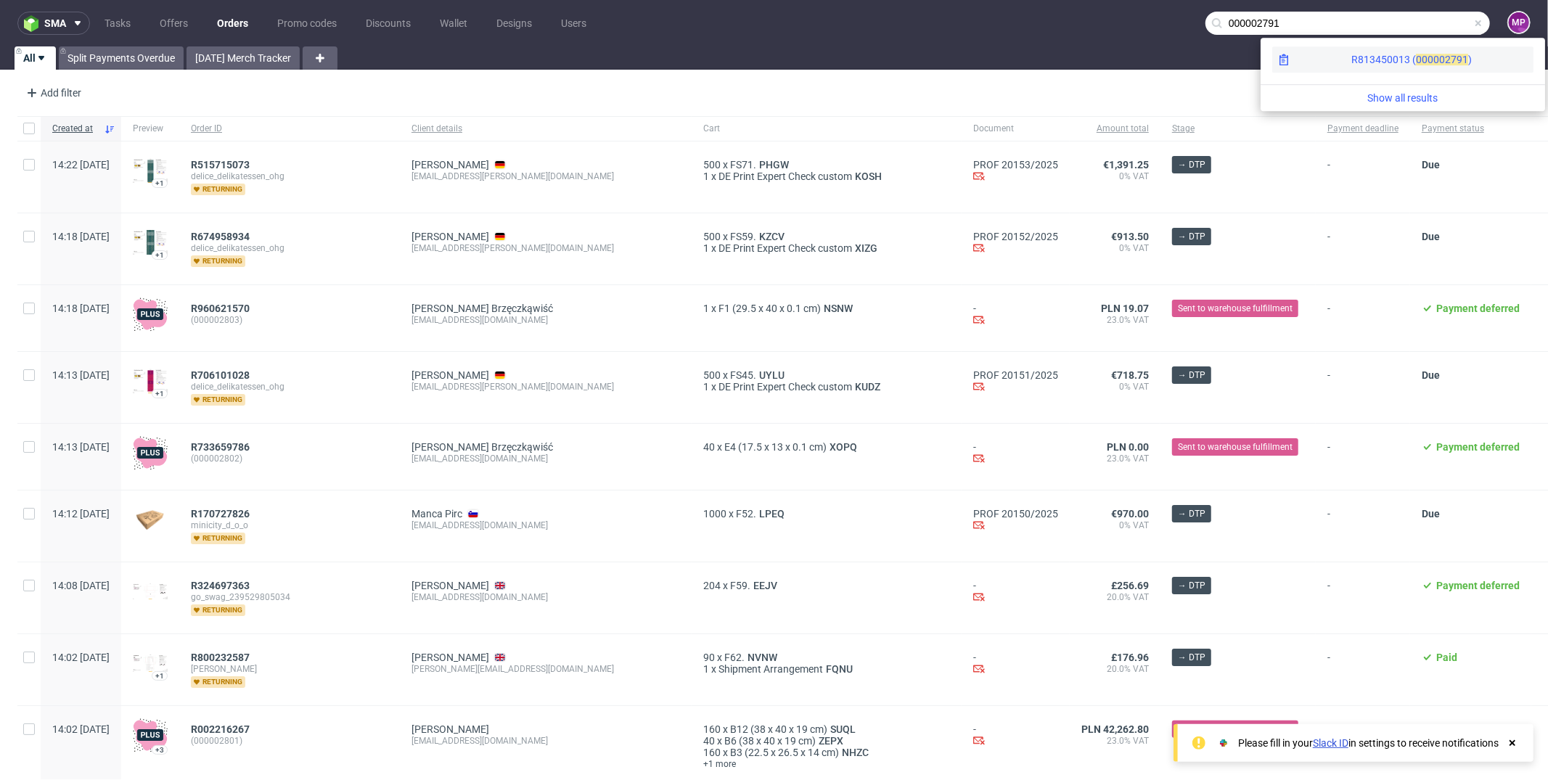
type input "000002791"
click at [1351, 59] on div "R813450013 ( 00000" at bounding box center [1398, 59] width 94 height 15
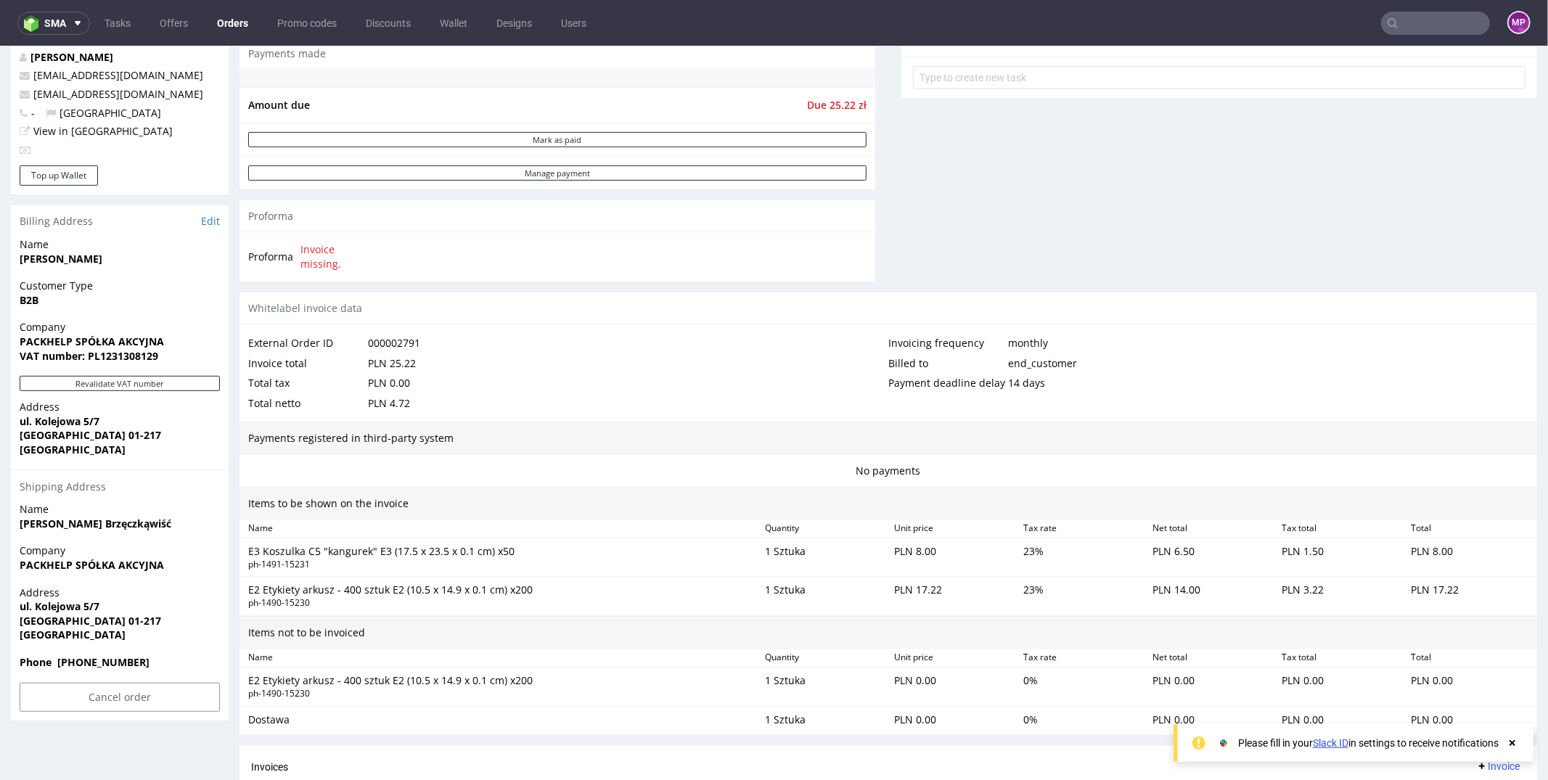
scroll to position [707, 0]
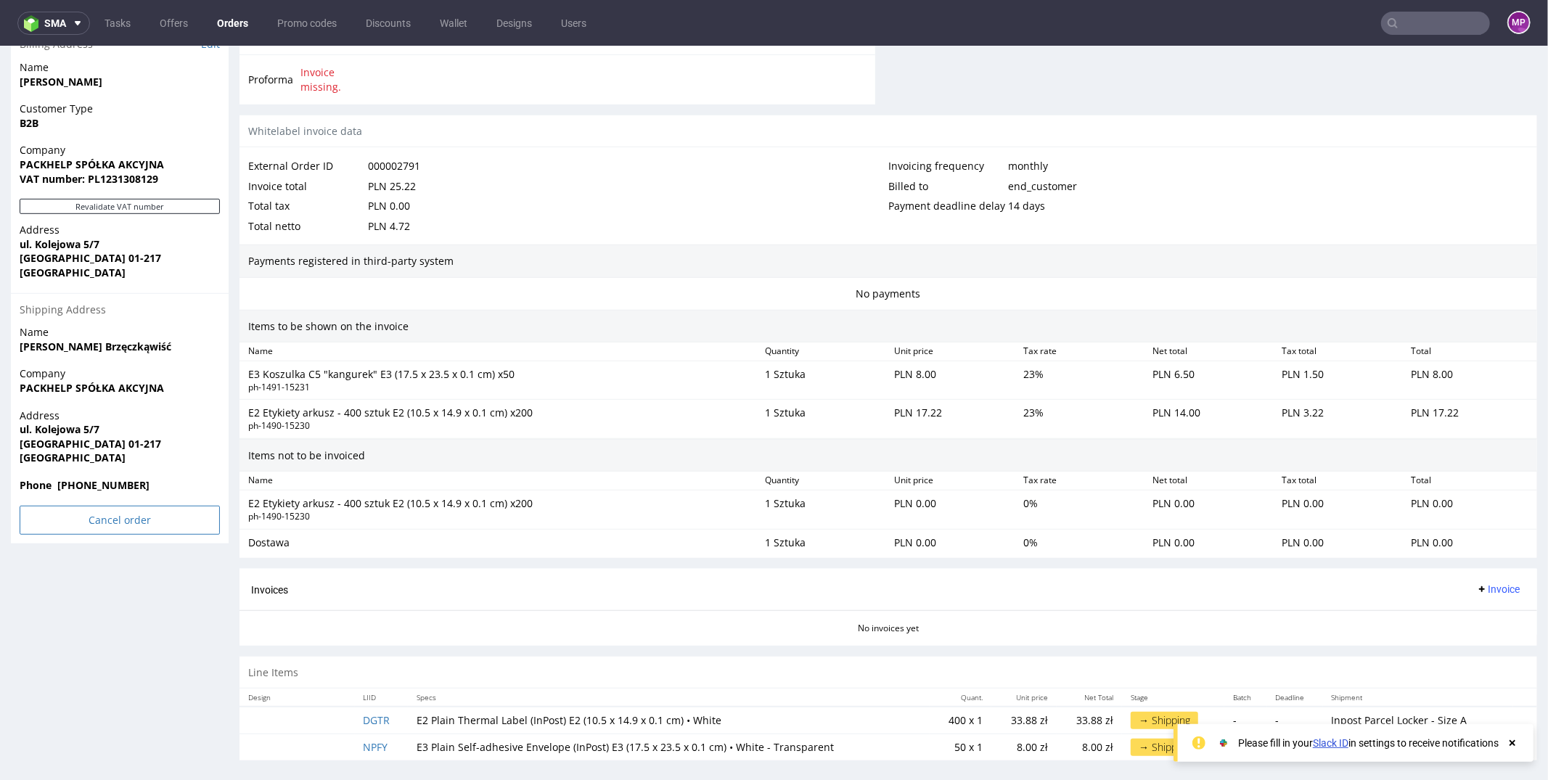
click at [102, 519] on input "Cancel order" at bounding box center [120, 519] width 200 height 29
click at [104, 475] on link "Yes" at bounding box center [97, 480] width 41 height 22
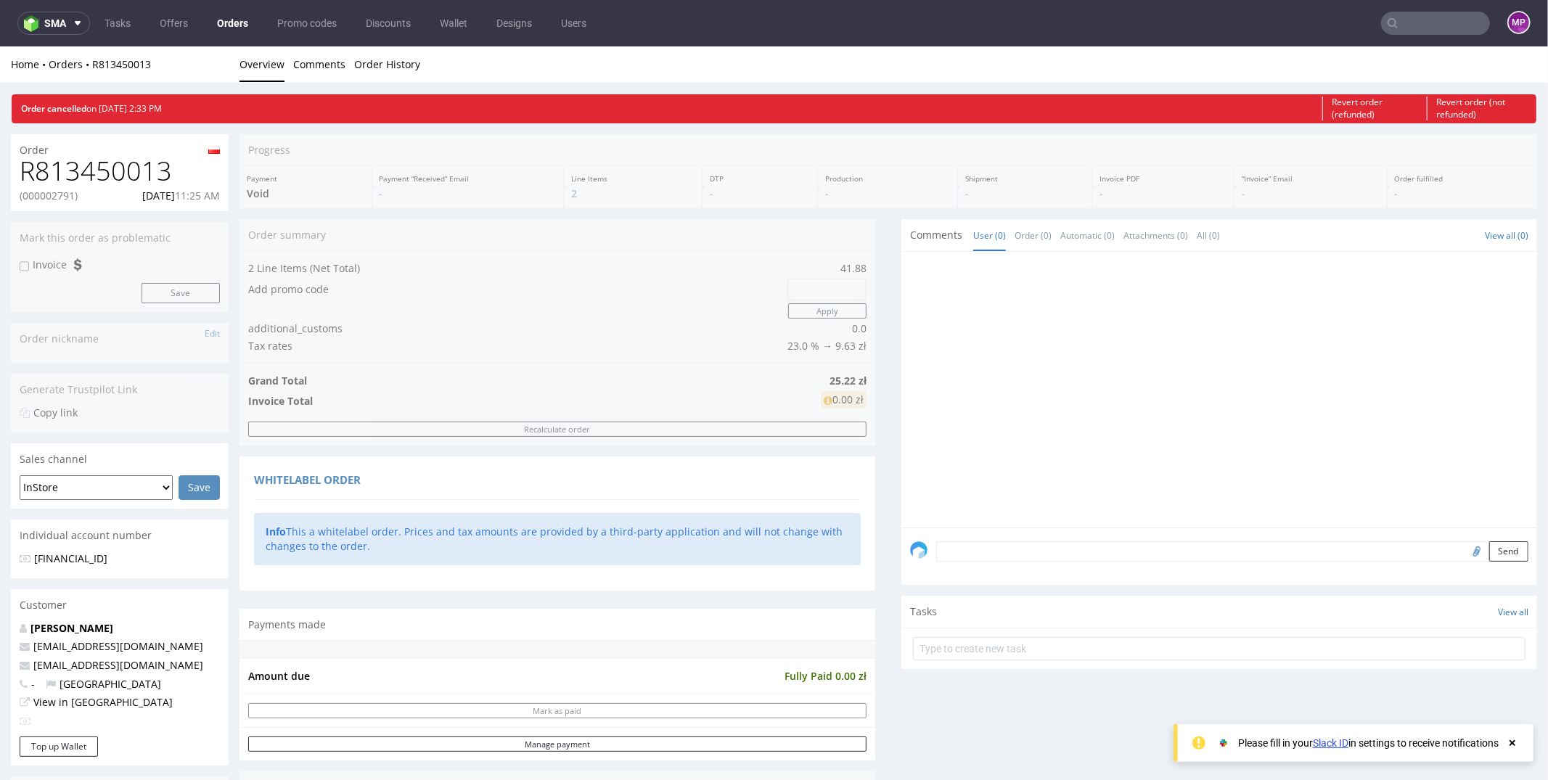
click at [1401, 29] on input "text" at bounding box center [1435, 23] width 109 height 23
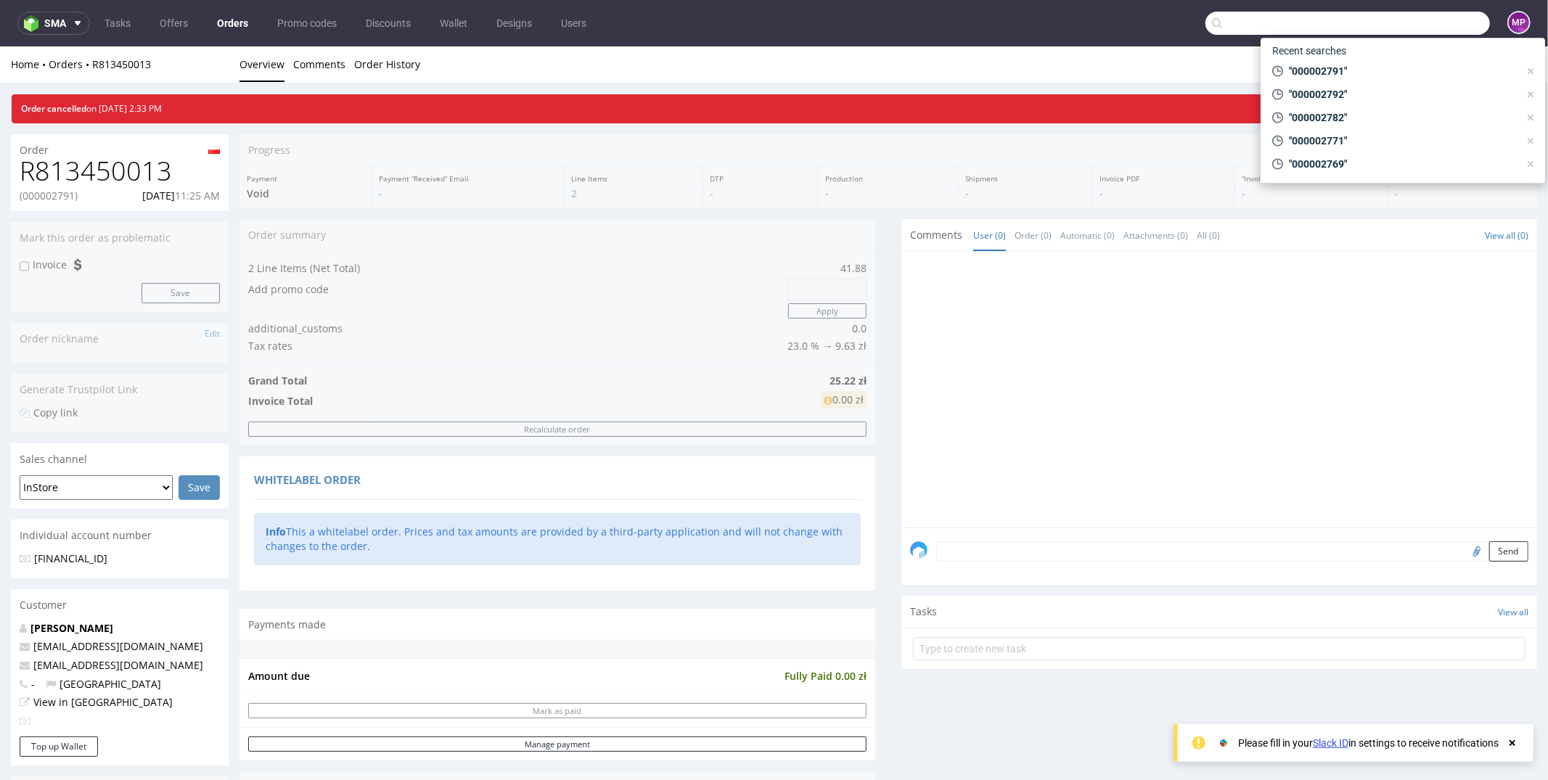
paste input "000002790"
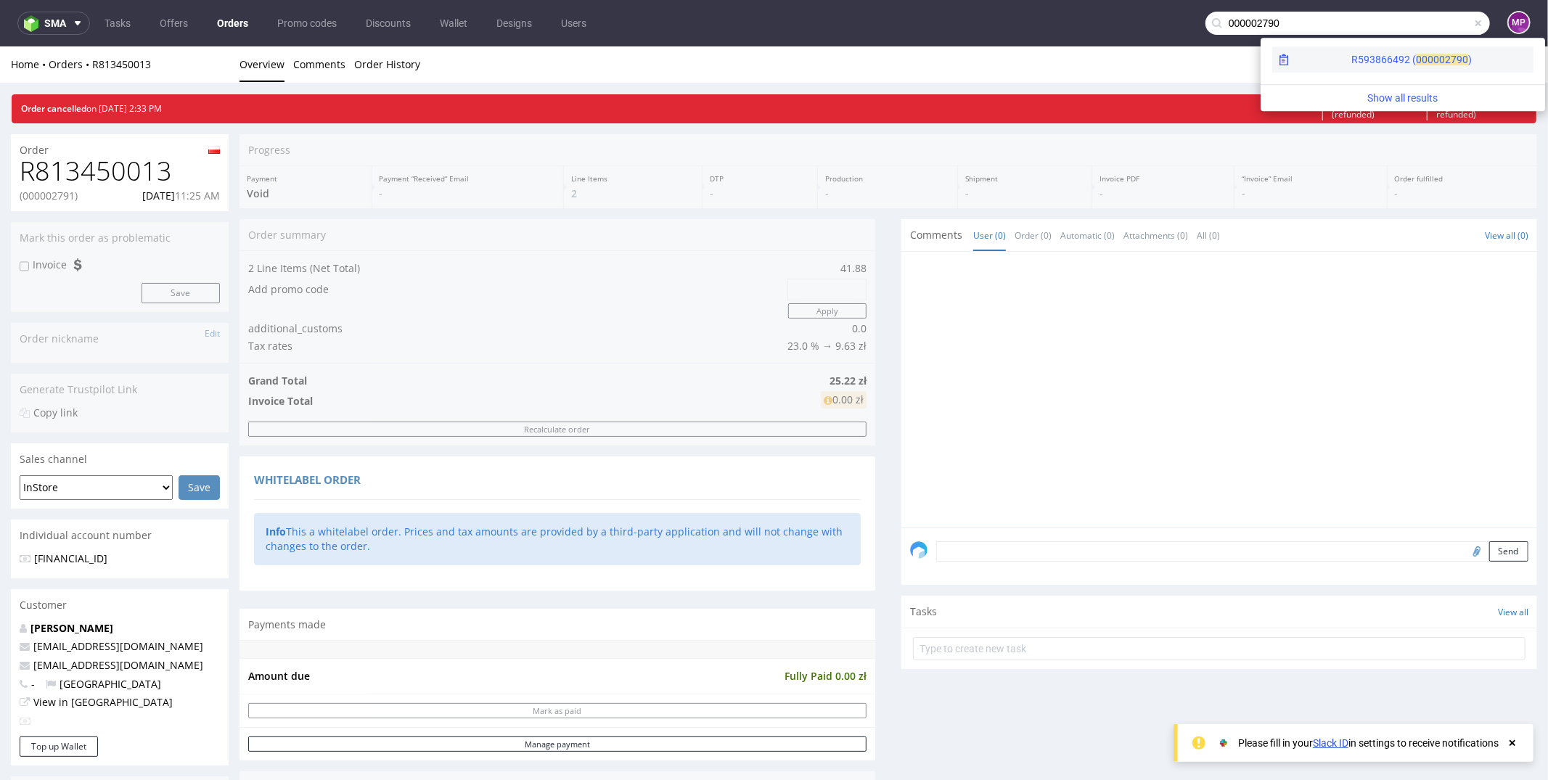
type input "000002790"
click at [1351, 65] on div "R593866492 ( 00000" at bounding box center [1398, 59] width 94 height 15
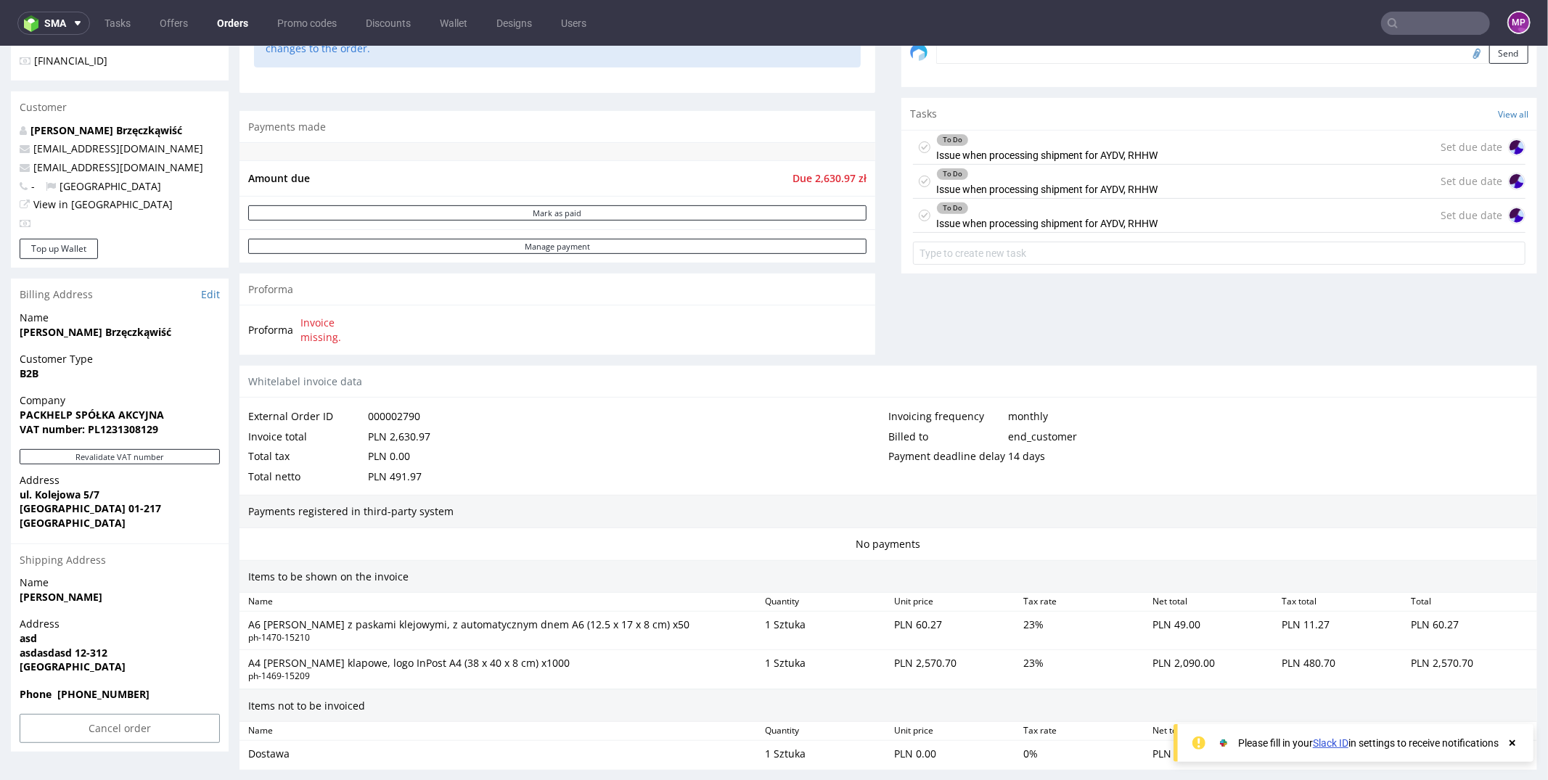
scroll to position [669, 0]
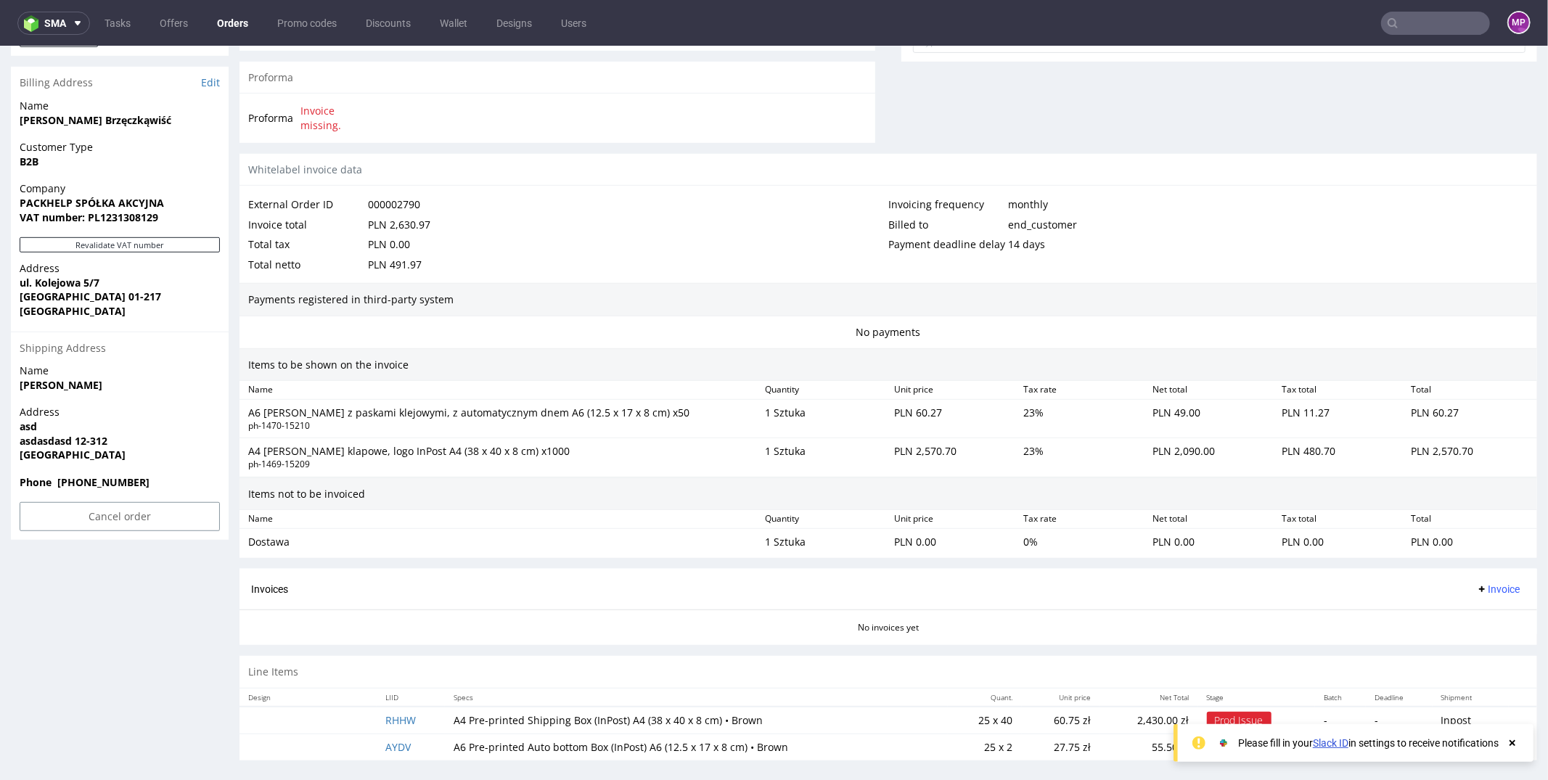
click at [127, 530] on div "Cancel order" at bounding box center [120, 520] width 218 height 38
click at [118, 519] on input "Cancel order" at bounding box center [120, 515] width 200 height 29
click at [104, 483] on link "Yes" at bounding box center [97, 476] width 41 height 22
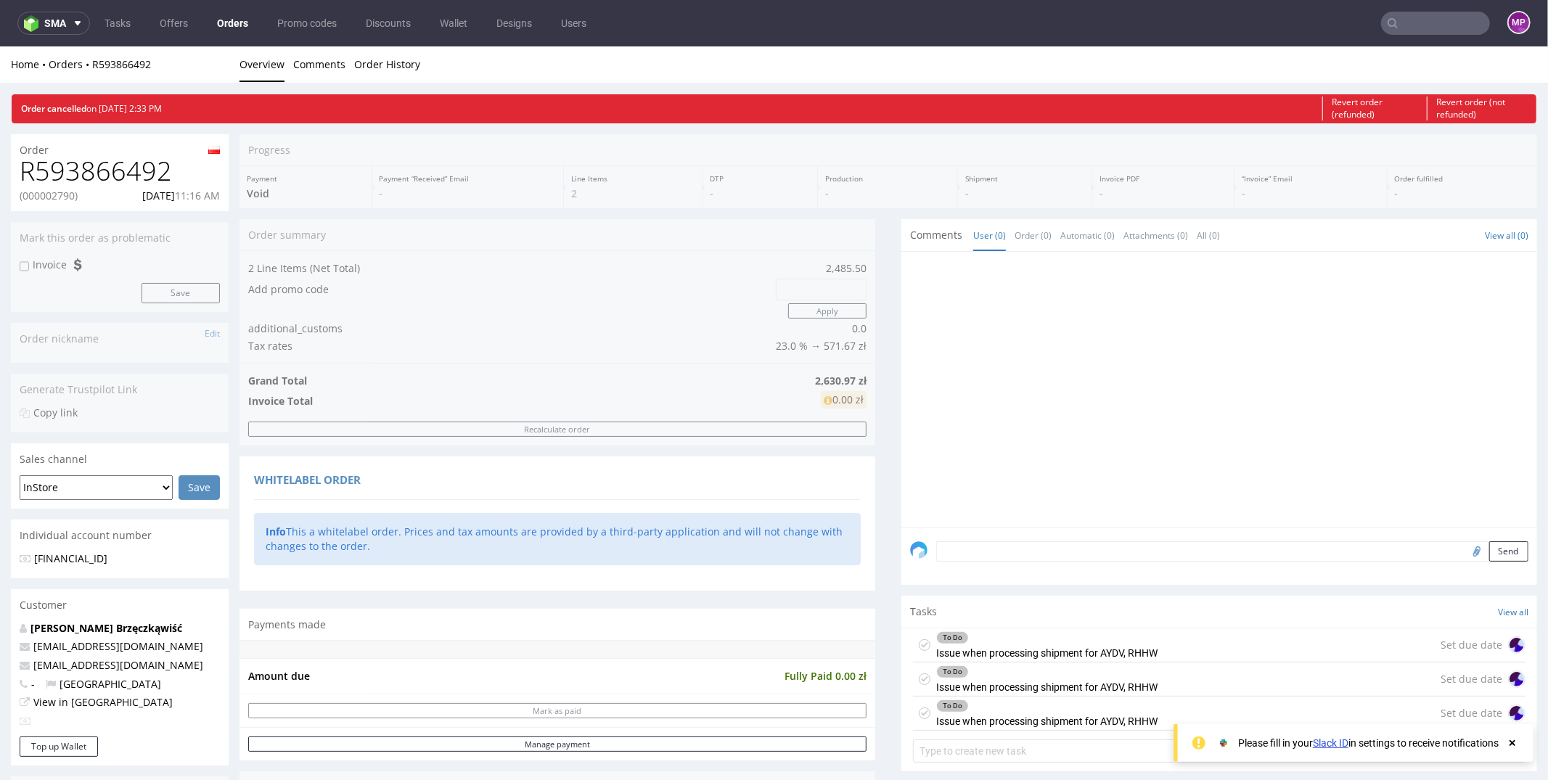
click at [1408, 27] on input "text" at bounding box center [1435, 23] width 109 height 23
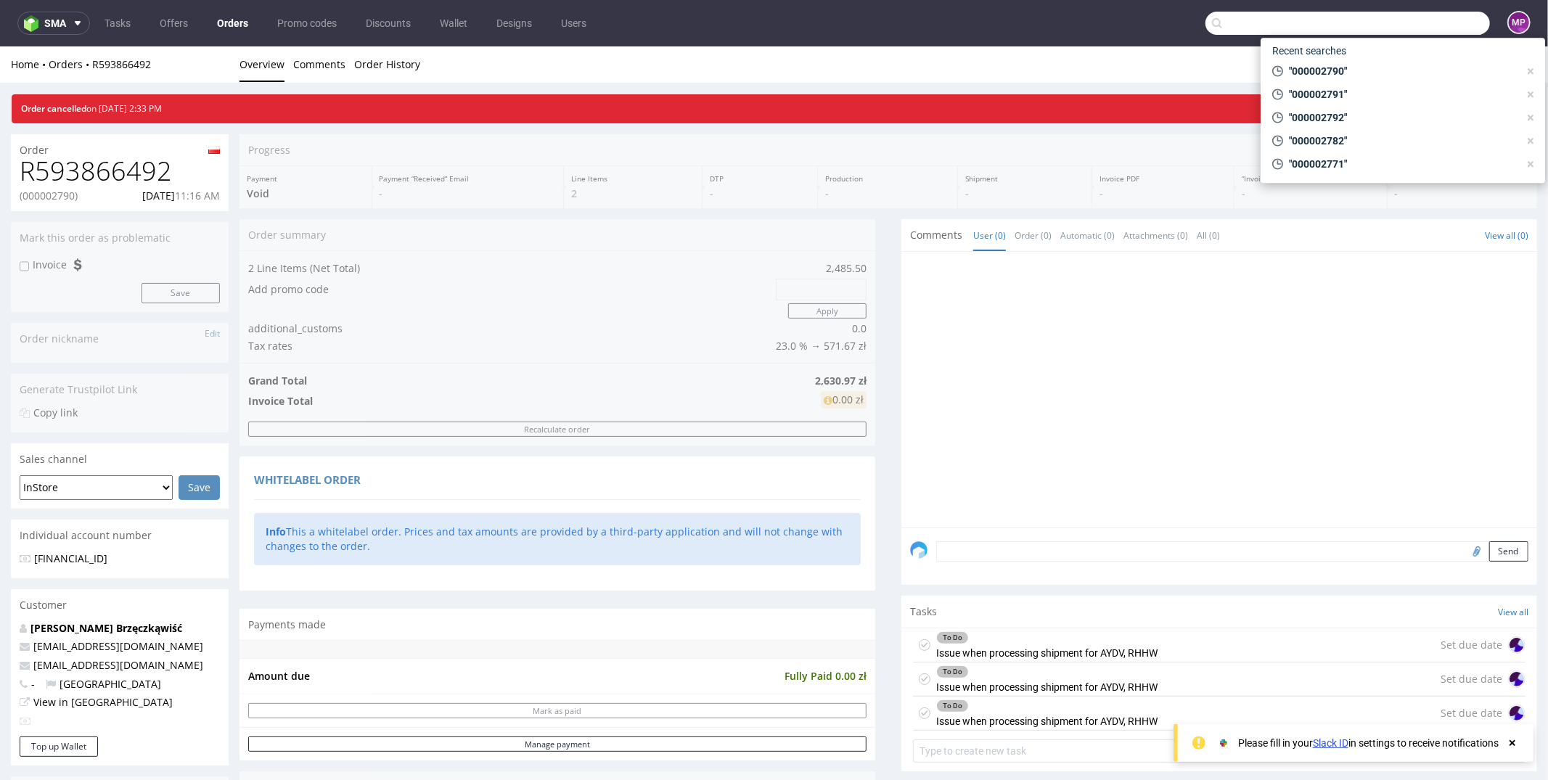
paste input "000002787"
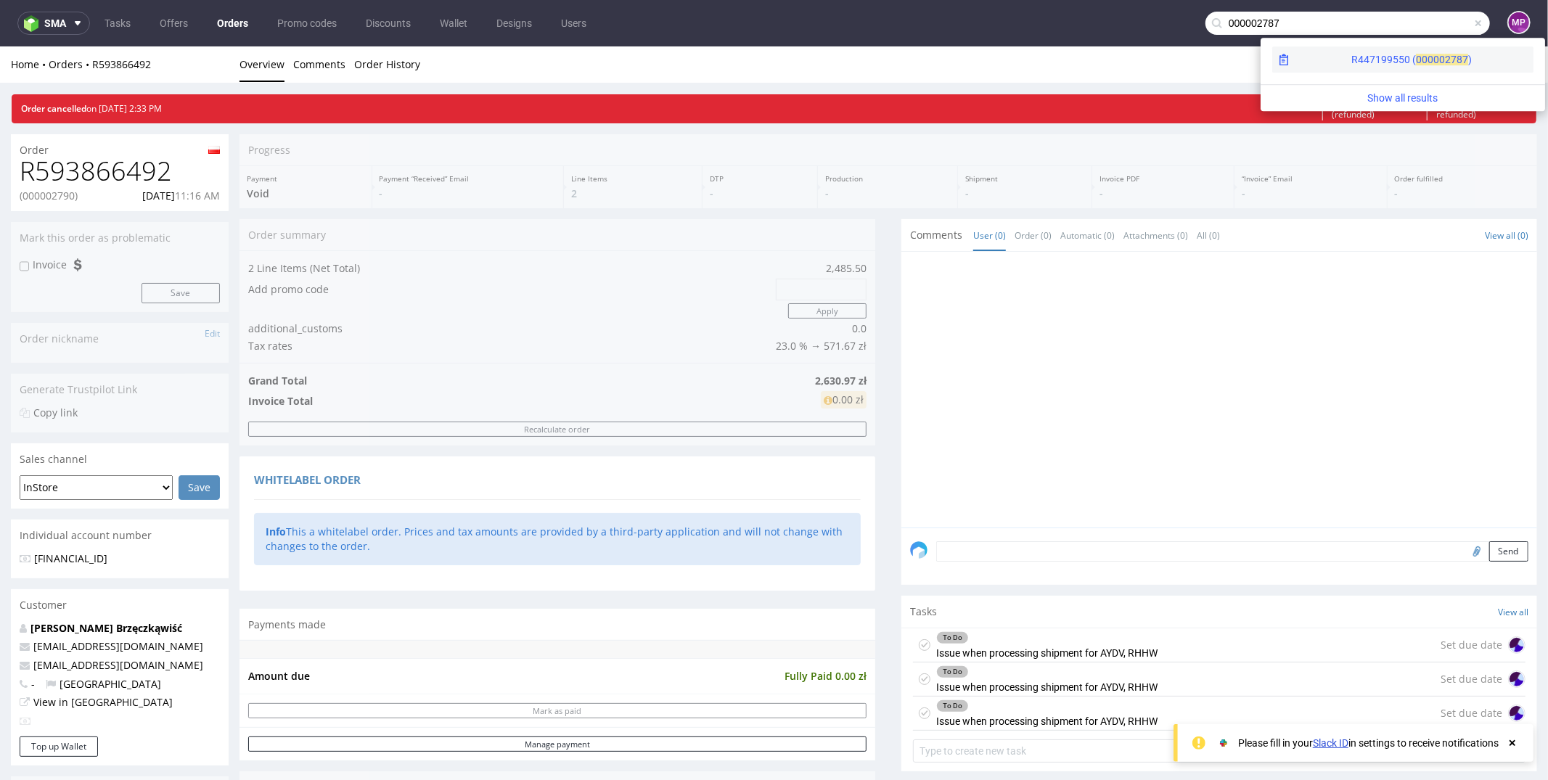
type input "000002787"
click at [1351, 58] on div "R447199550 ( 00000" at bounding box center [1398, 59] width 94 height 15
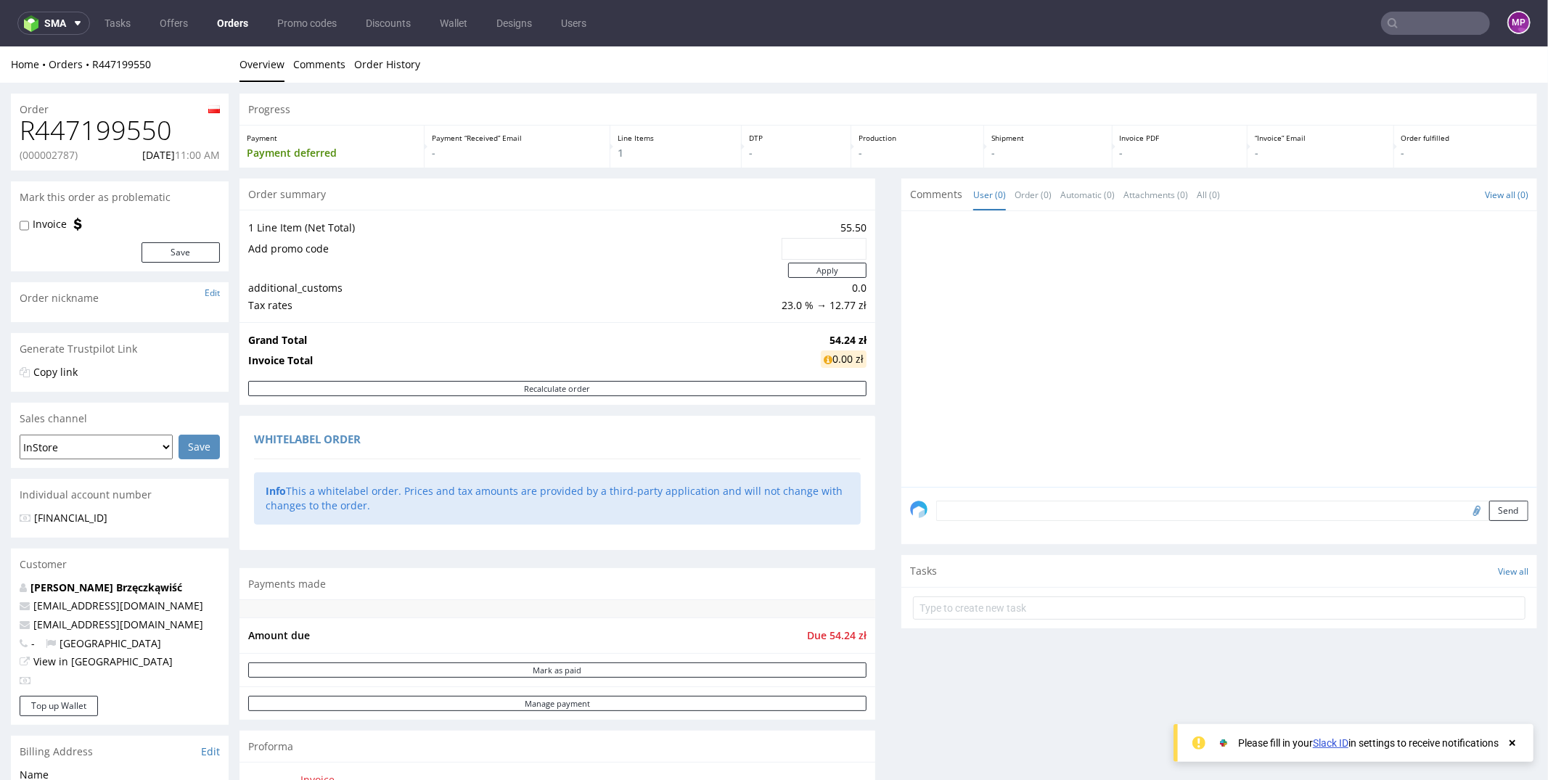
scroll to position [631, 0]
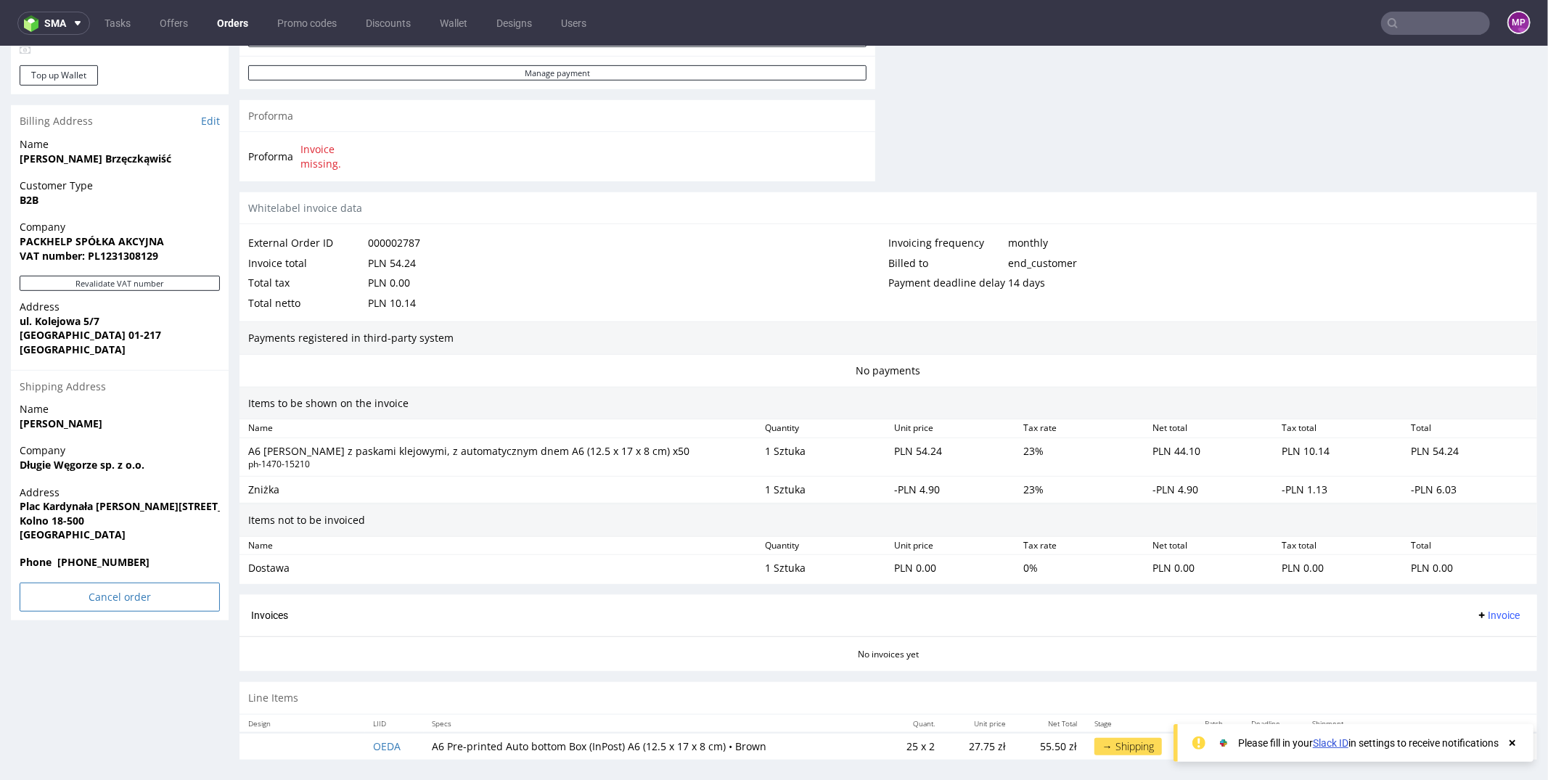
click at [92, 584] on input "Cancel order" at bounding box center [120, 596] width 200 height 29
click at [93, 559] on link "Yes" at bounding box center [97, 557] width 41 height 22
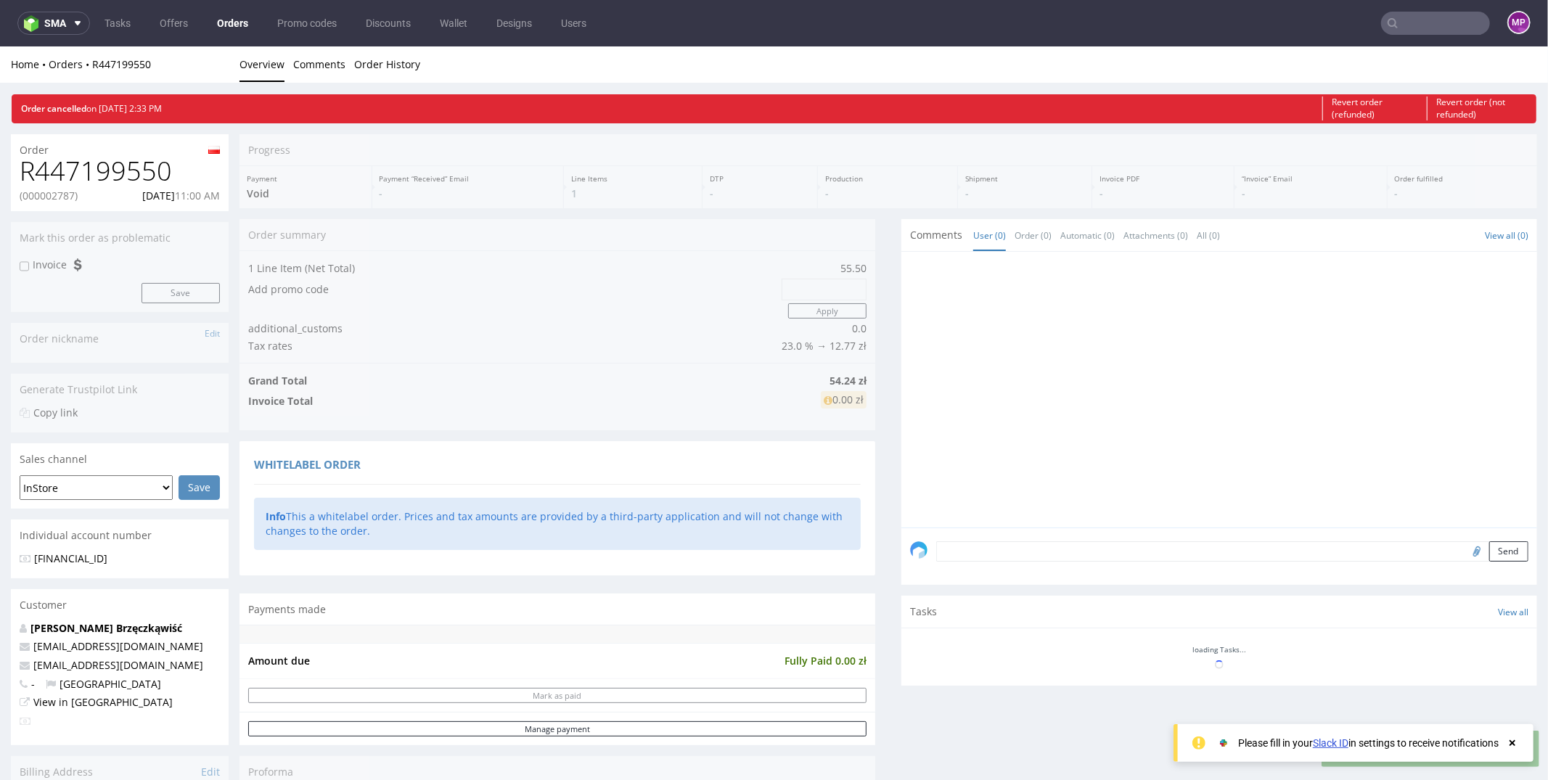
scroll to position [0, 0]
